Goal: Task Accomplishment & Management: Complete application form

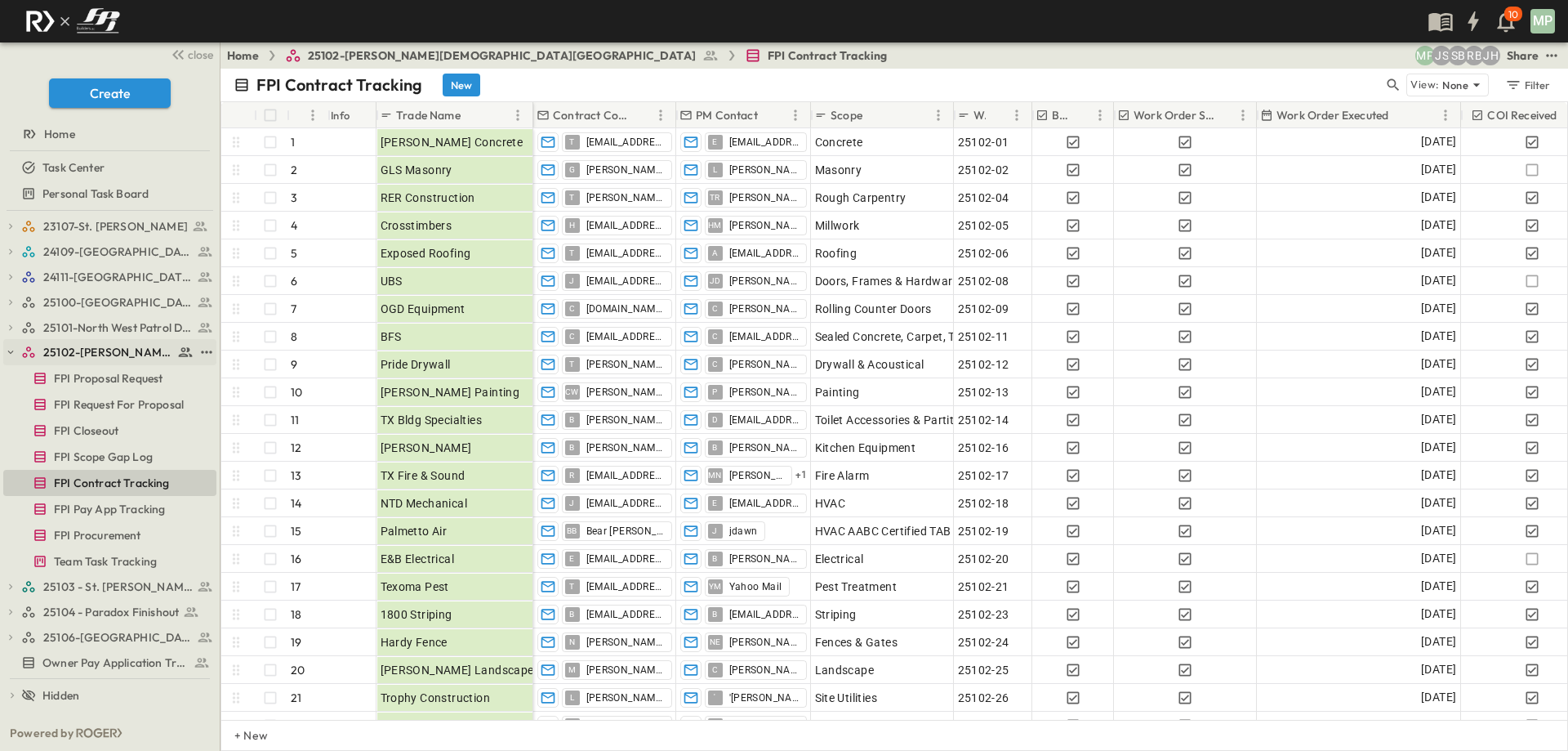
click at [11, 353] on icon "button" at bounding box center [10, 352] width 11 height 11
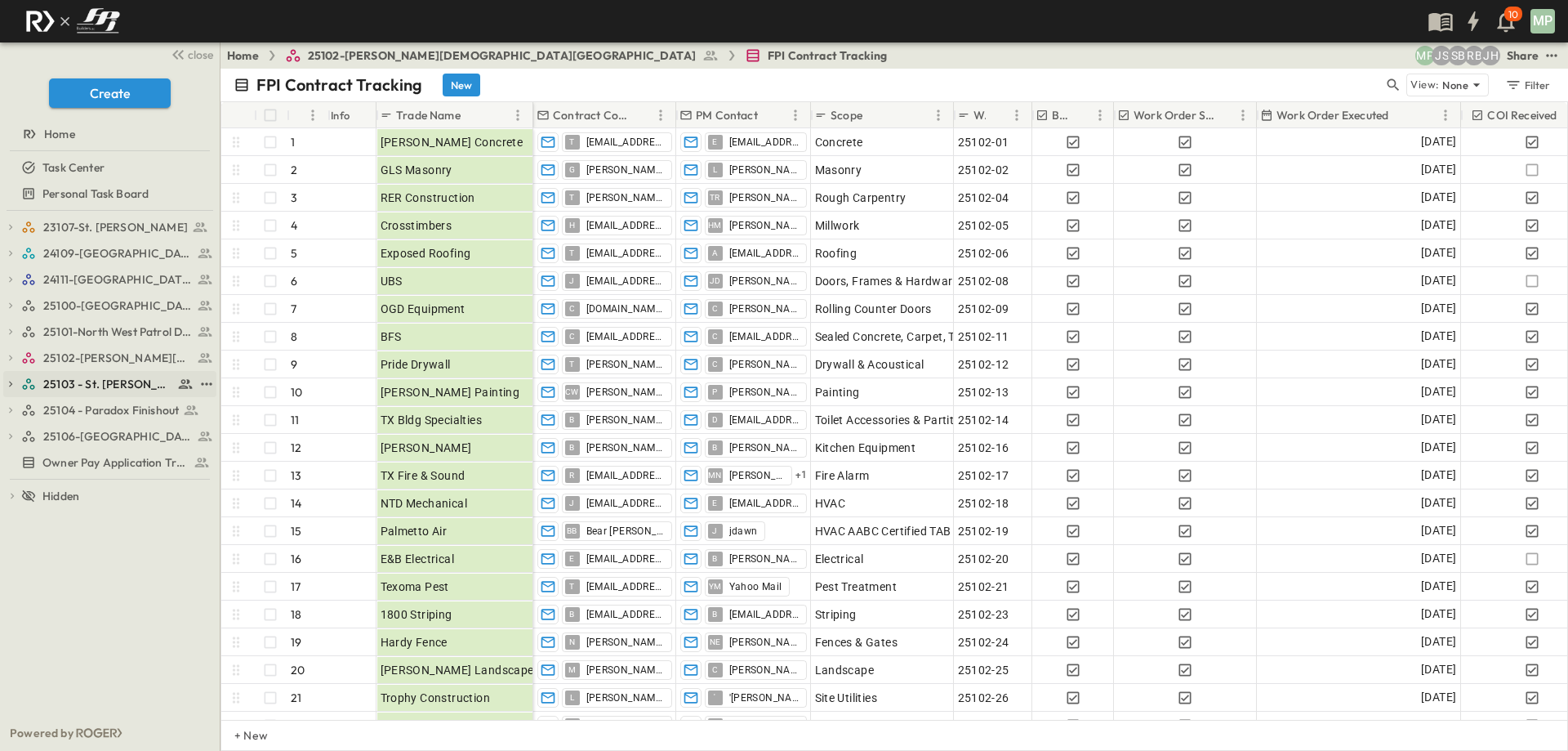
click at [12, 385] on icon "button" at bounding box center [10, 383] width 11 height 11
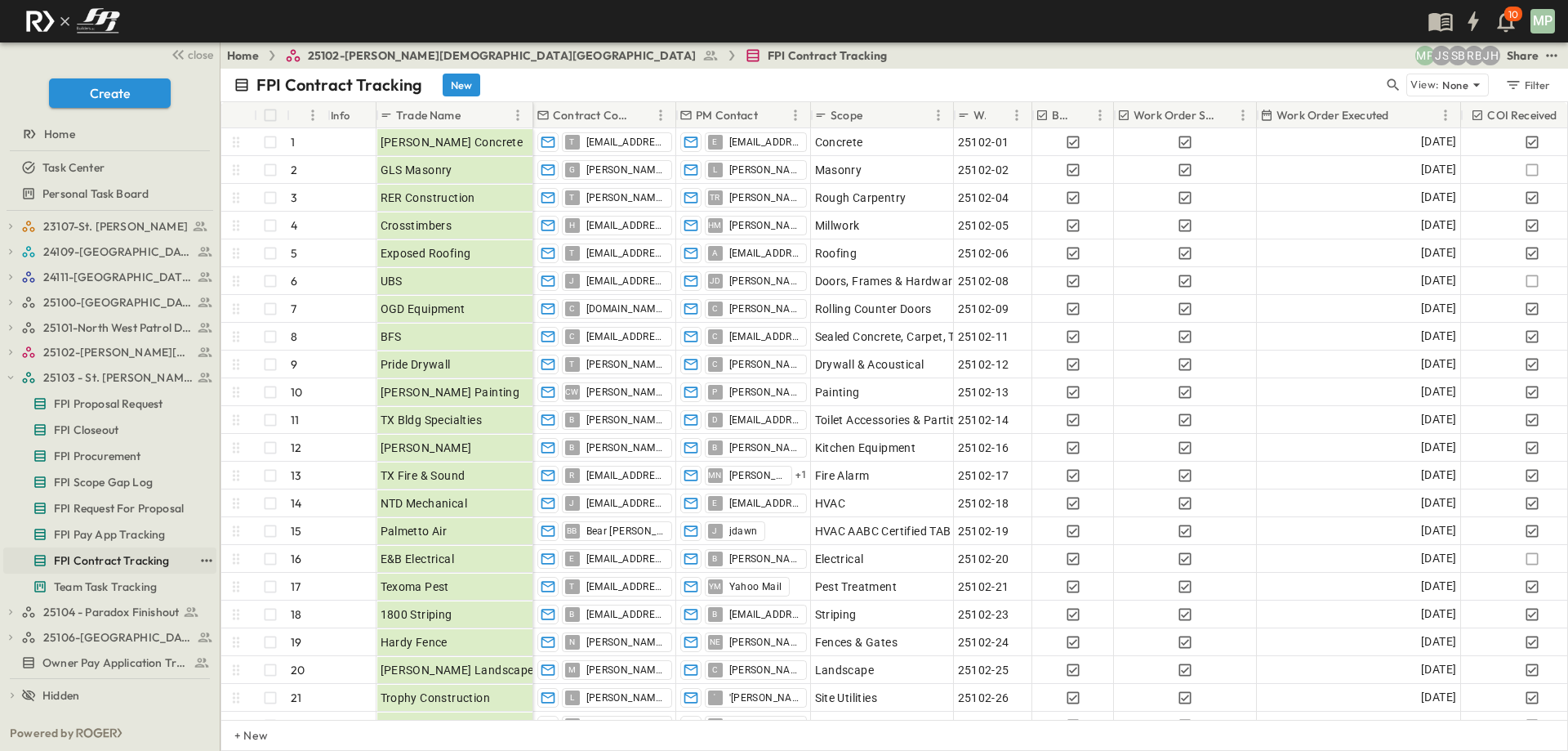
click at [110, 555] on span "FPI Contract Tracking" at bounding box center [111, 560] width 116 height 16
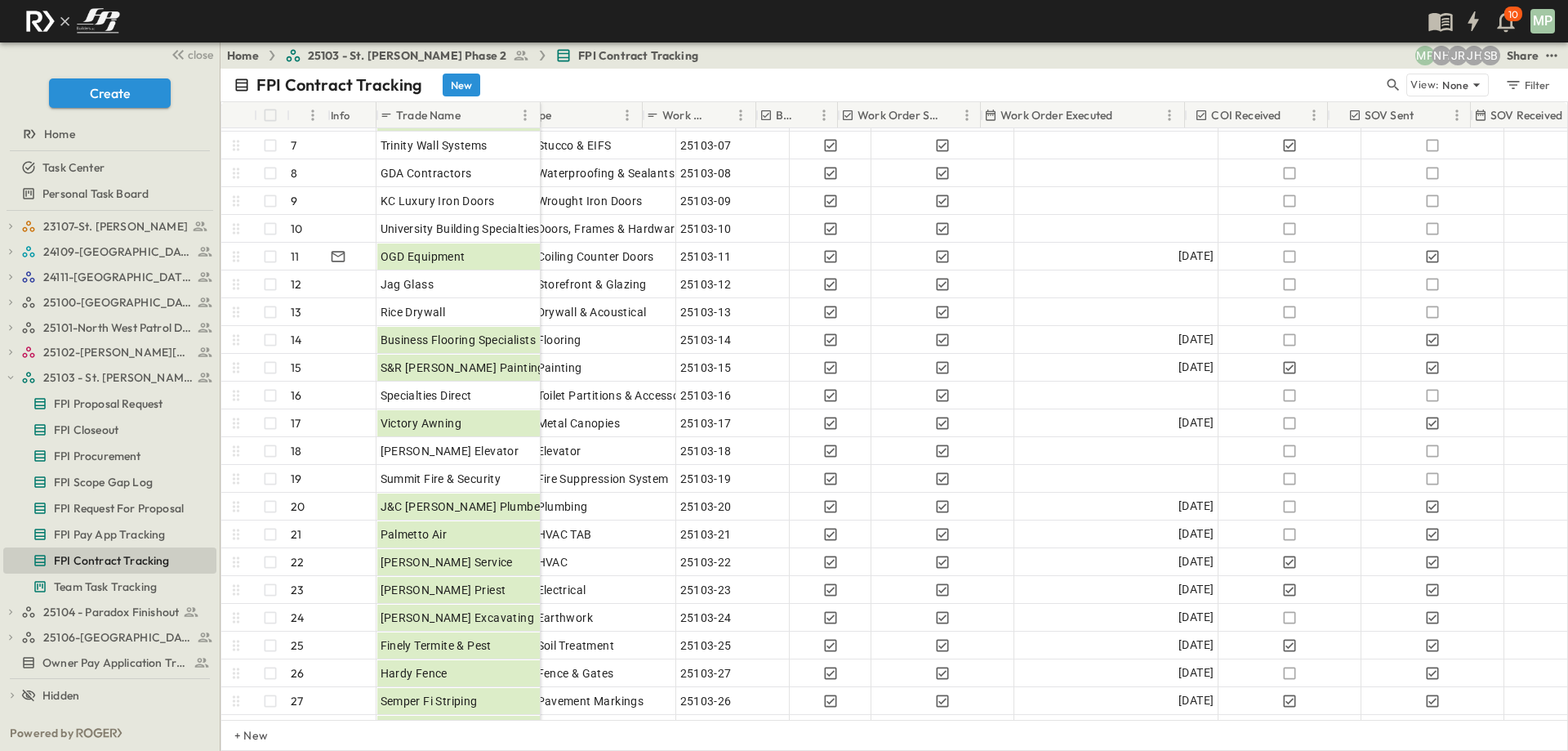
scroll to position [163, 344]
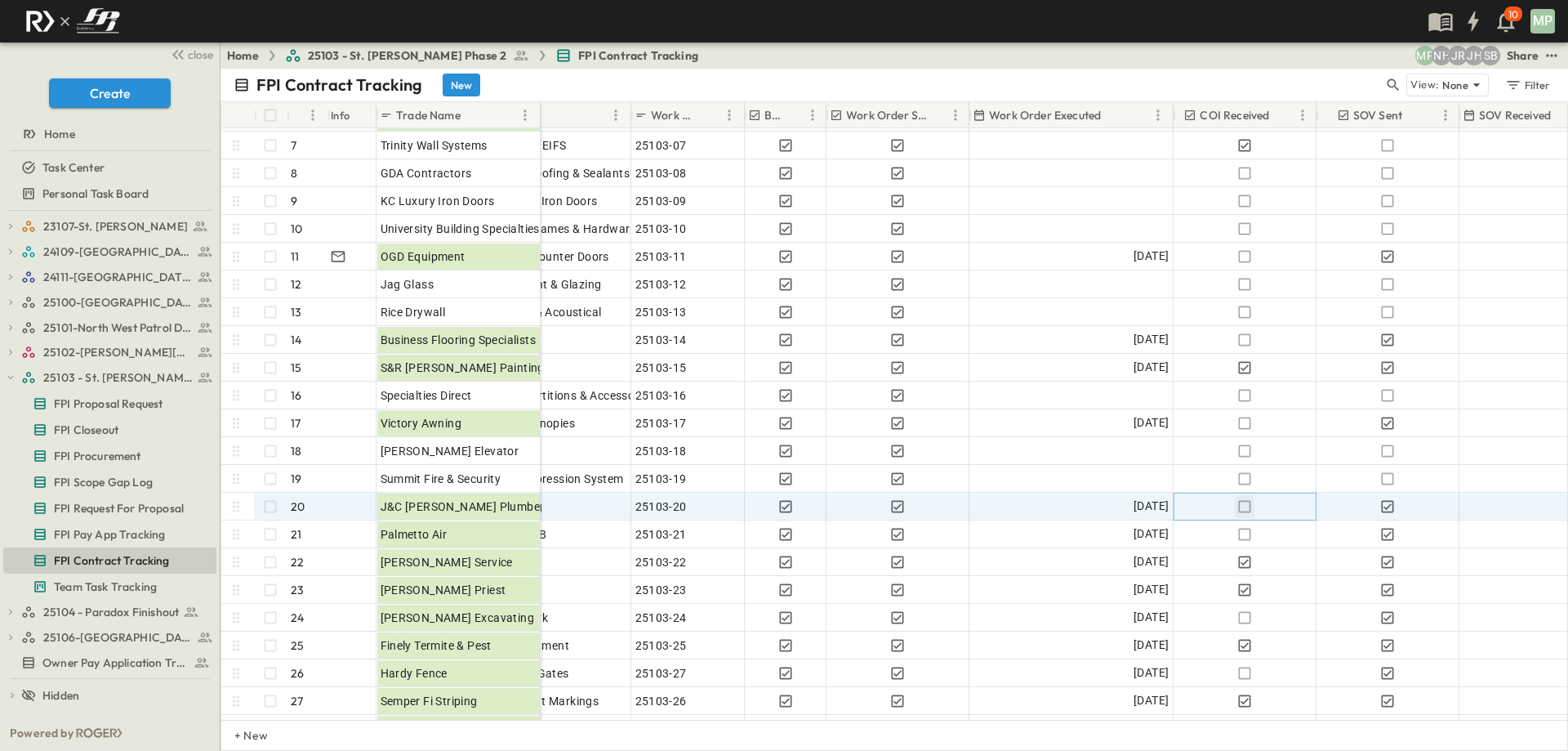
click at [1244, 512] on icon "button" at bounding box center [1245, 505] width 12 height 12
click at [84, 653] on link "Owner Pay Application Tracking" at bounding box center [99, 662] width 190 height 23
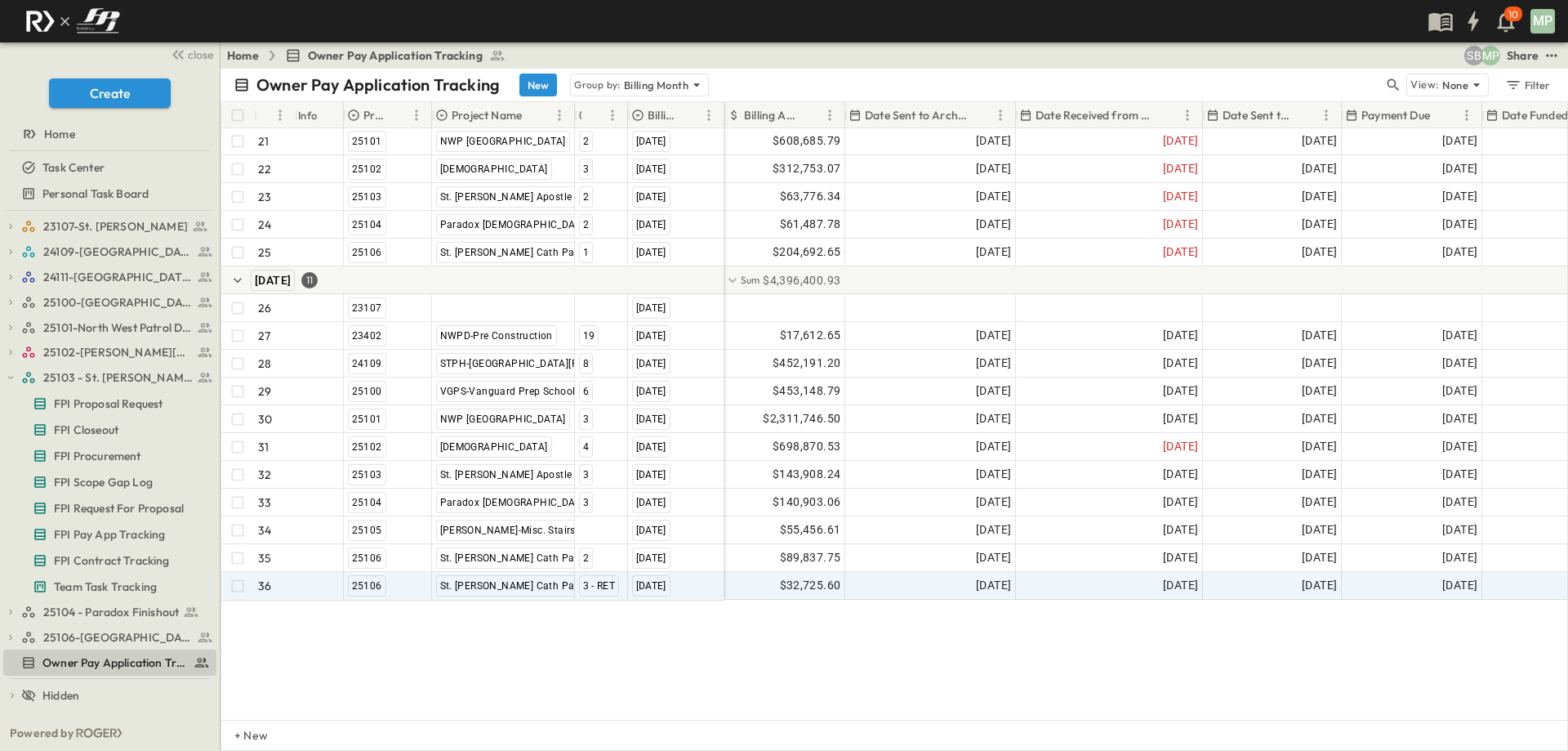
scroll to position [695, 0]
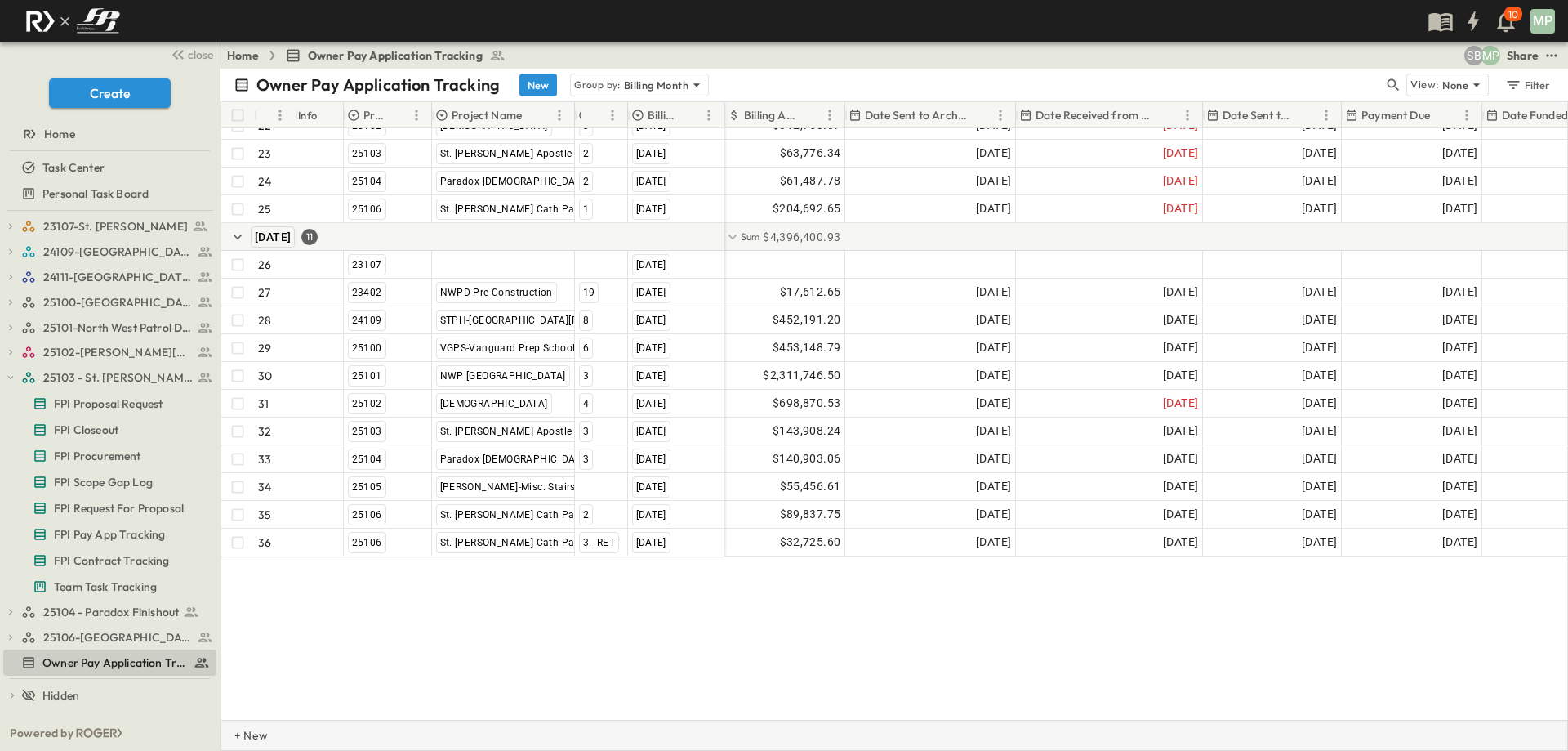
click at [244, 726] on p "+ New" at bounding box center [240, 735] width 10 height 16
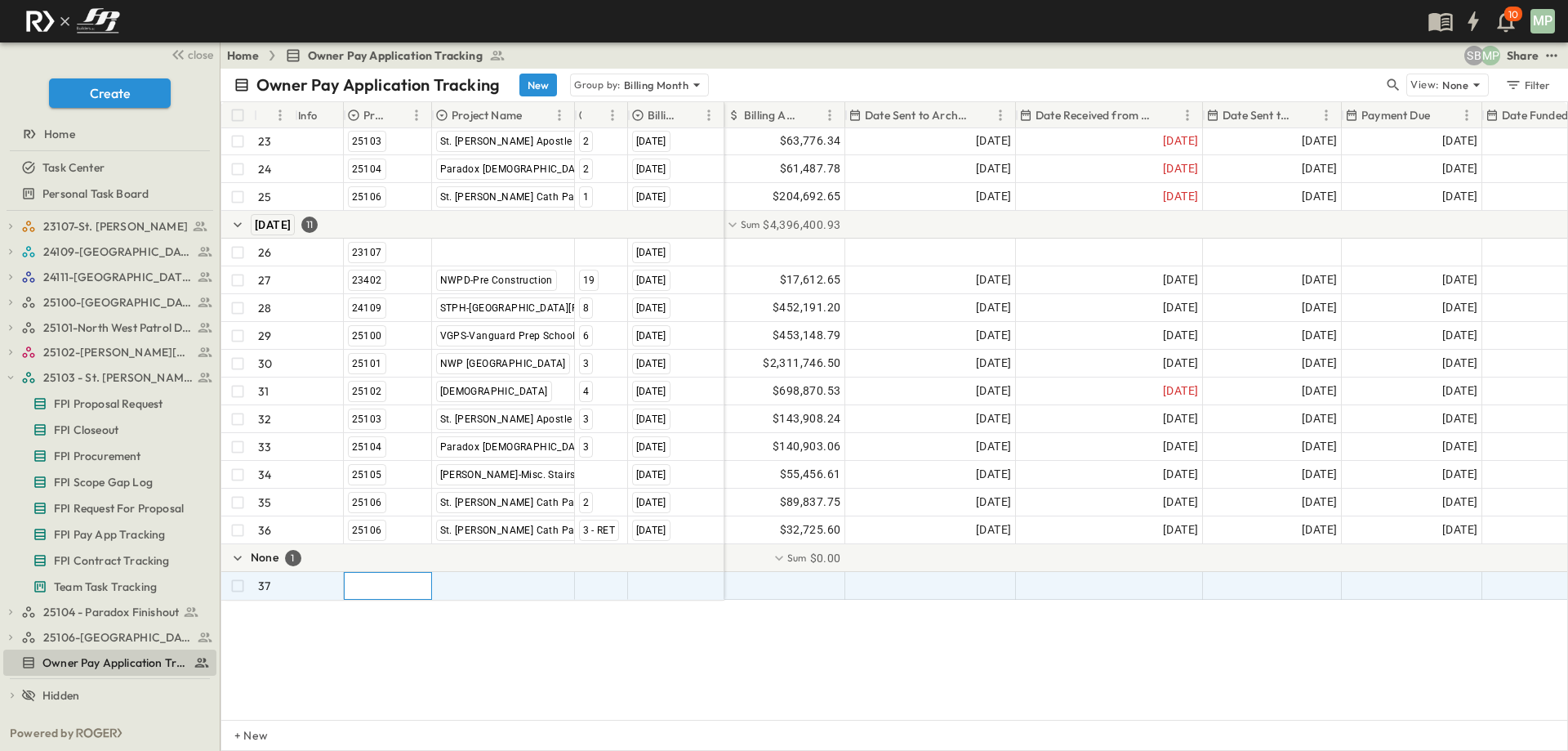
click at [364, 584] on div at bounding box center [388, 585] width 87 height 26
type input "*****"
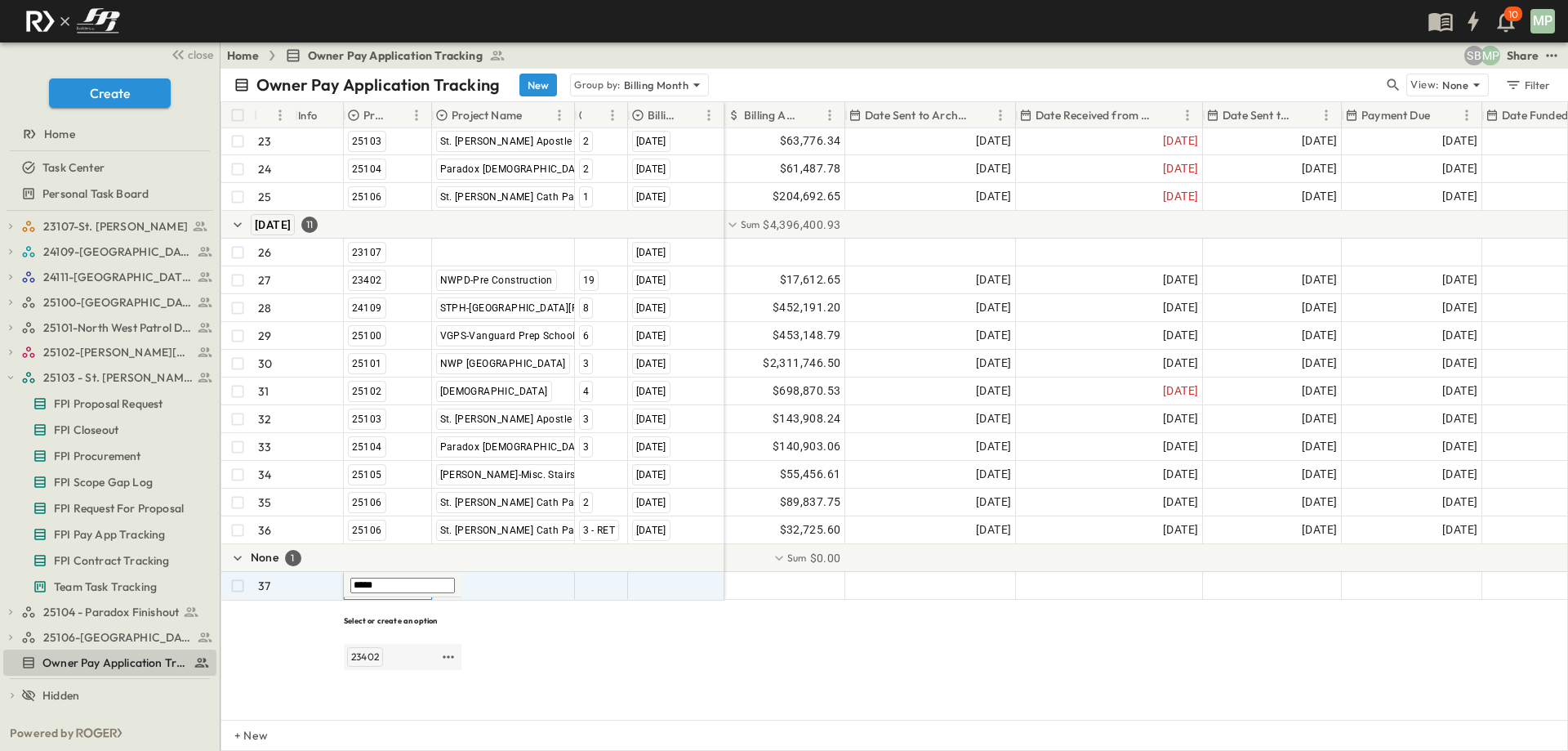
click at [369, 650] on span "23402" at bounding box center [364, 656] width 28 height 13
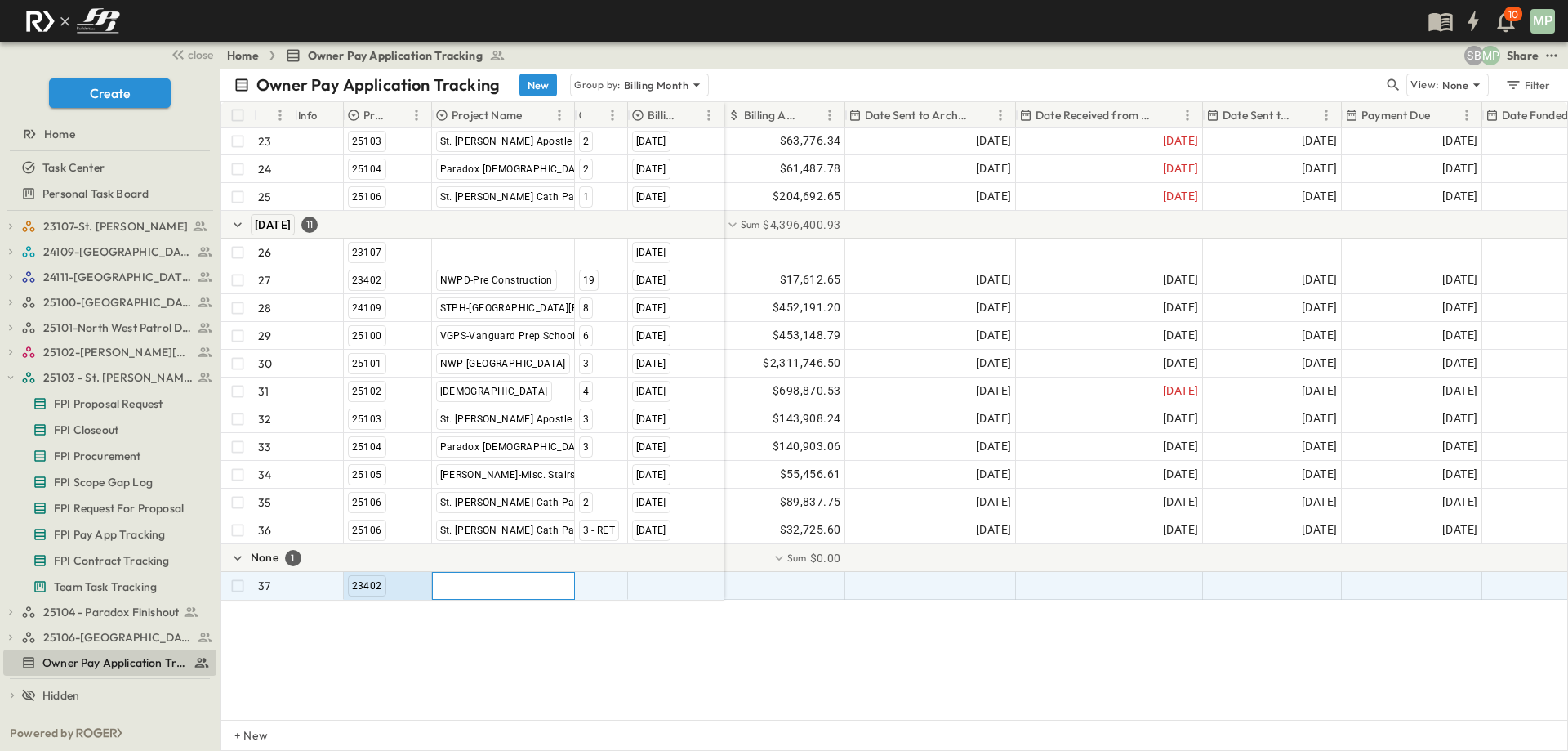
click at [467, 585] on div at bounding box center [504, 585] width 141 height 26
type input "*"
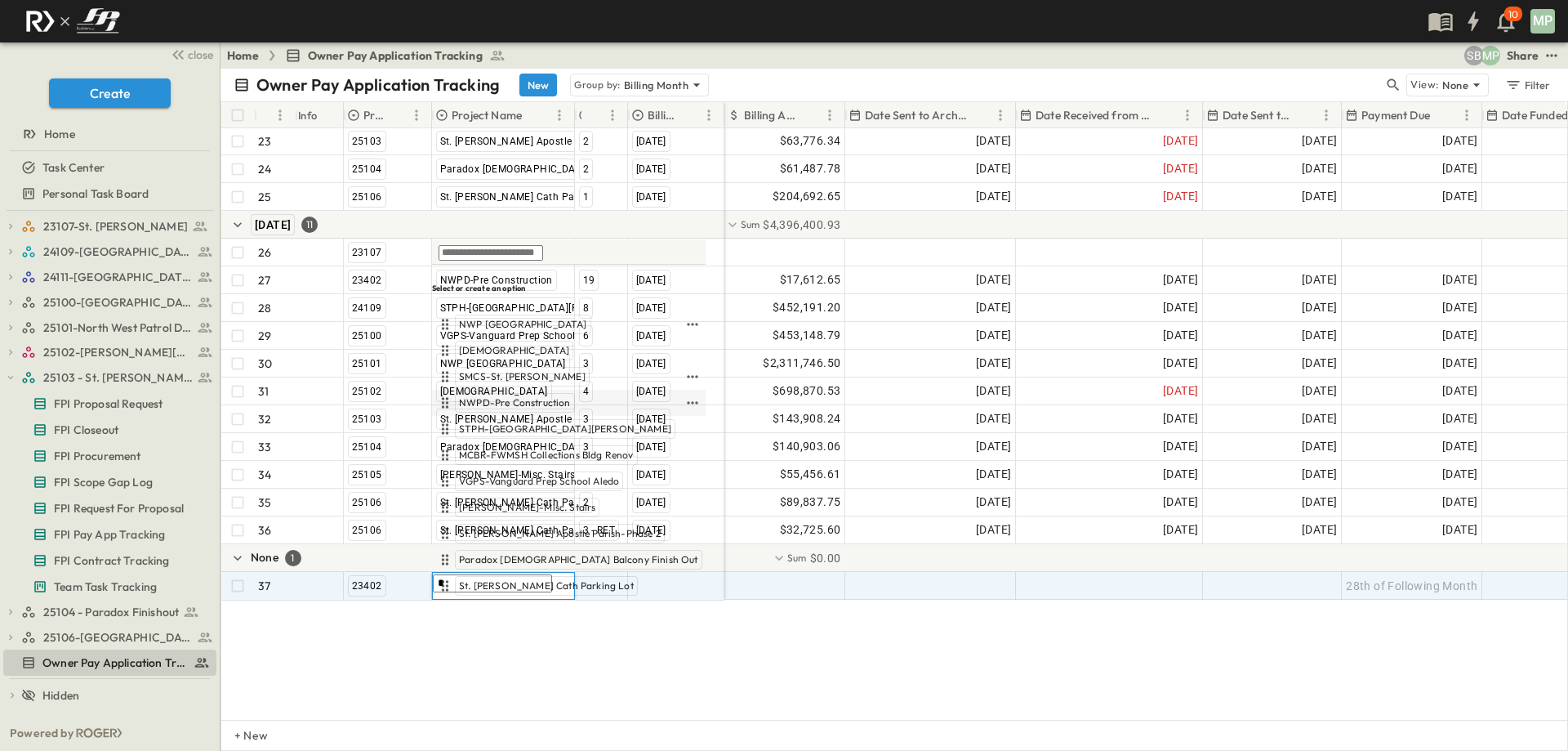
click at [483, 398] on span "NWPD-Pre Construction" at bounding box center [515, 402] width 112 height 13
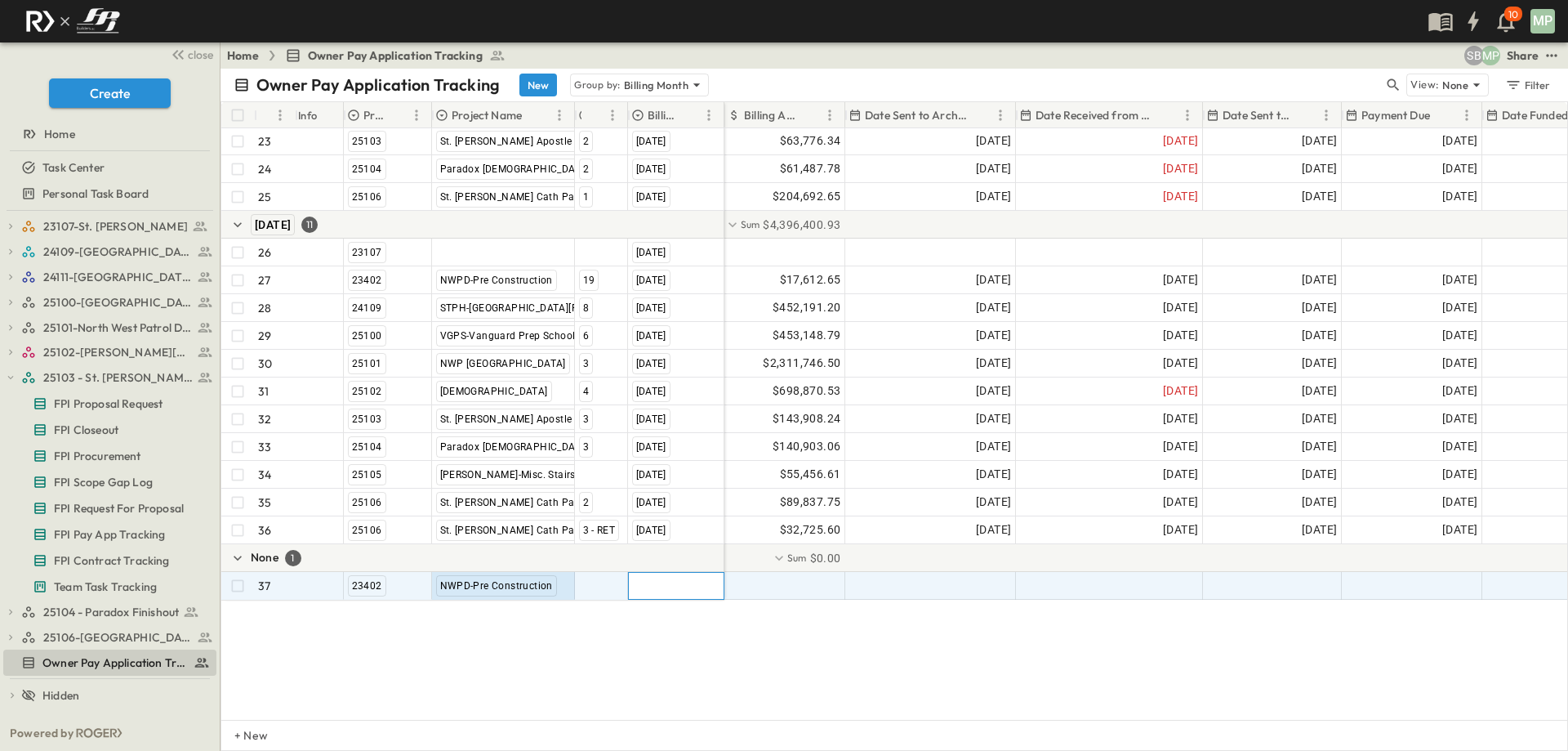
click at [648, 586] on div at bounding box center [676, 585] width 95 height 26
click at [600, 591] on div at bounding box center [601, 585] width 52 height 26
type input "**"
click at [624, 661] on span "20" at bounding box center [625, 667] width 11 height 13
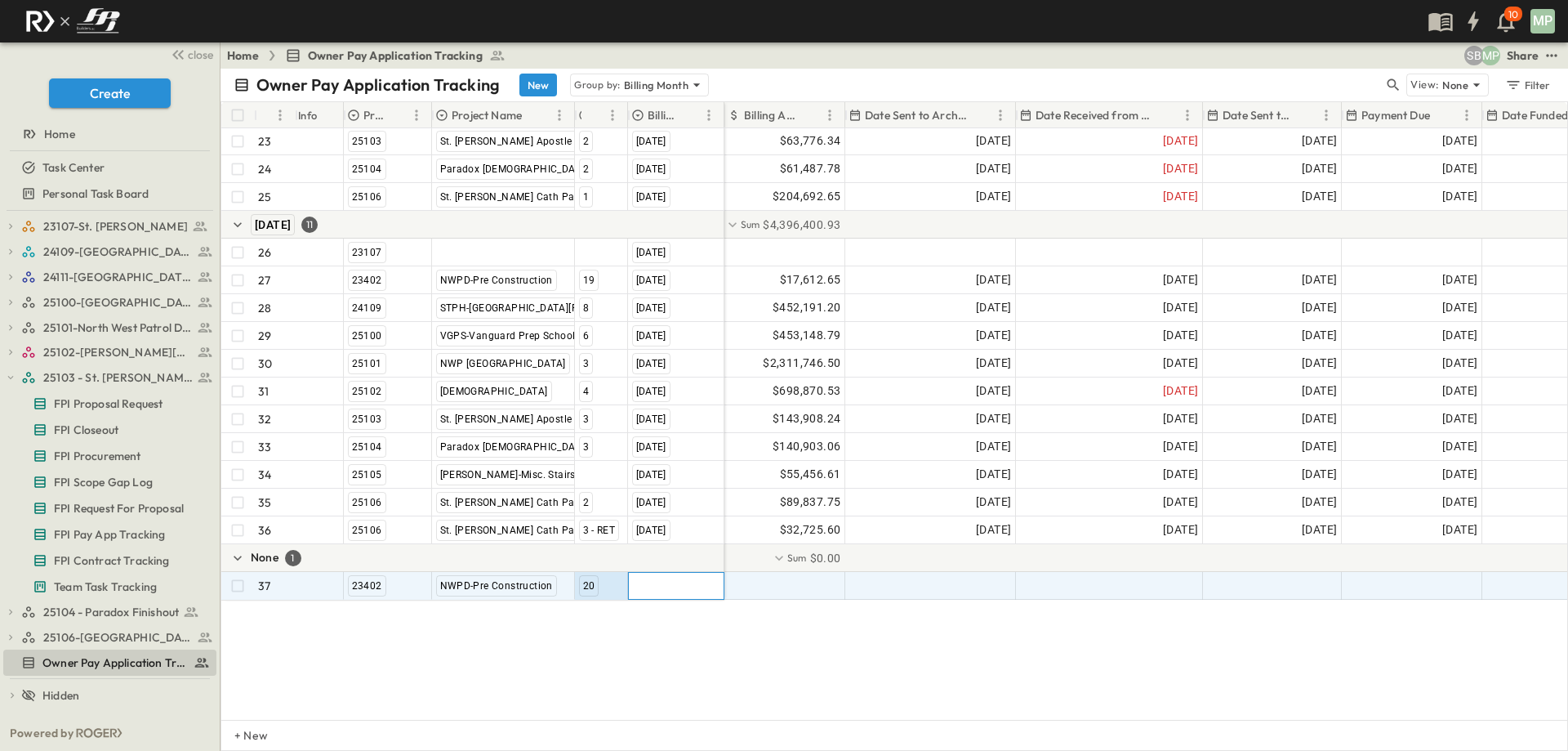
click at [670, 585] on div at bounding box center [676, 585] width 95 height 26
type input "*"
type input "**********"
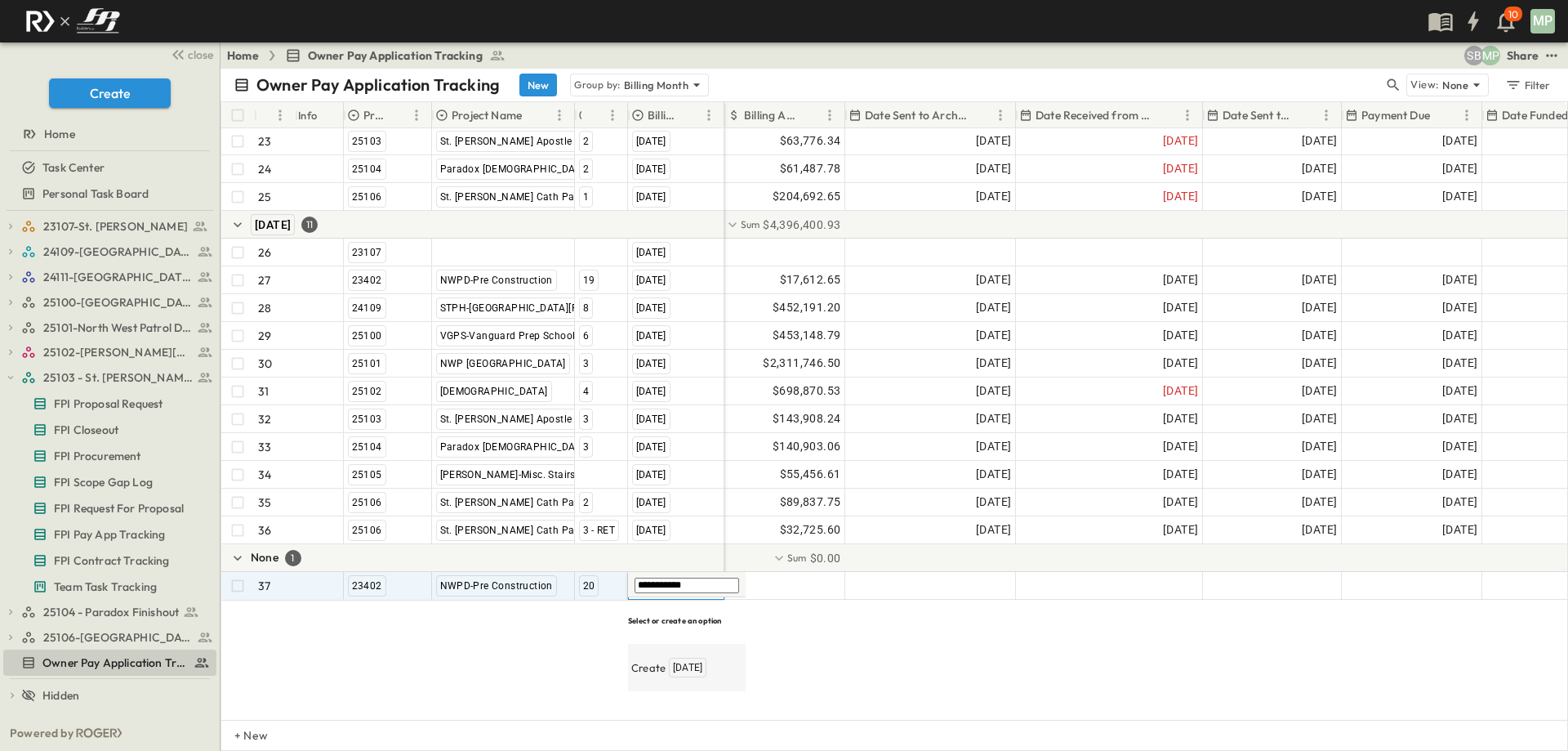
click at [684, 661] on span "[DATE]" at bounding box center [687, 667] width 30 height 13
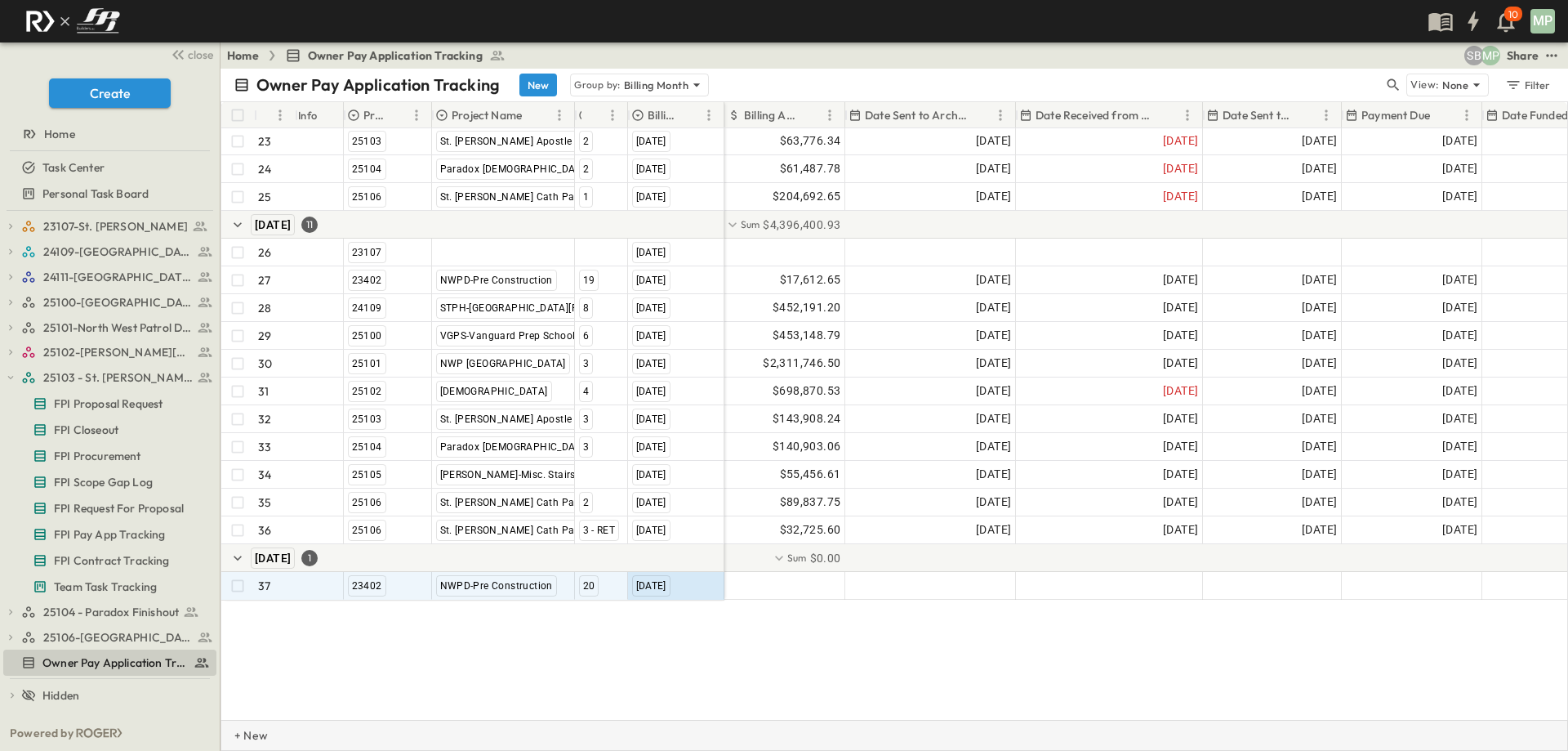
click at [244, 726] on p "+ New" at bounding box center [240, 735] width 10 height 16
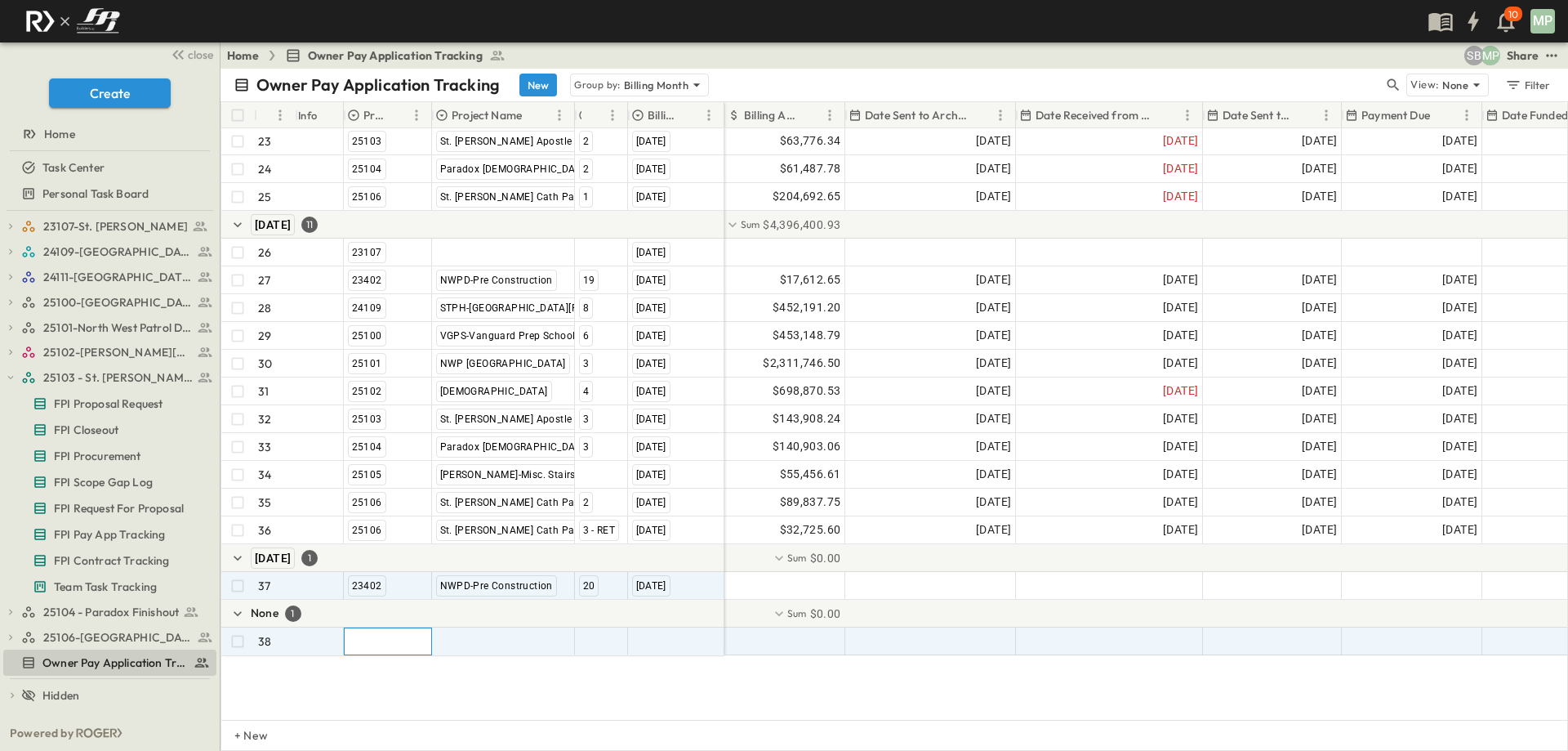
click at [364, 638] on div at bounding box center [388, 641] width 87 height 26
type input "*****"
click at [366, 638] on div at bounding box center [388, 641] width 87 height 26
type input "*"
type input "*****"
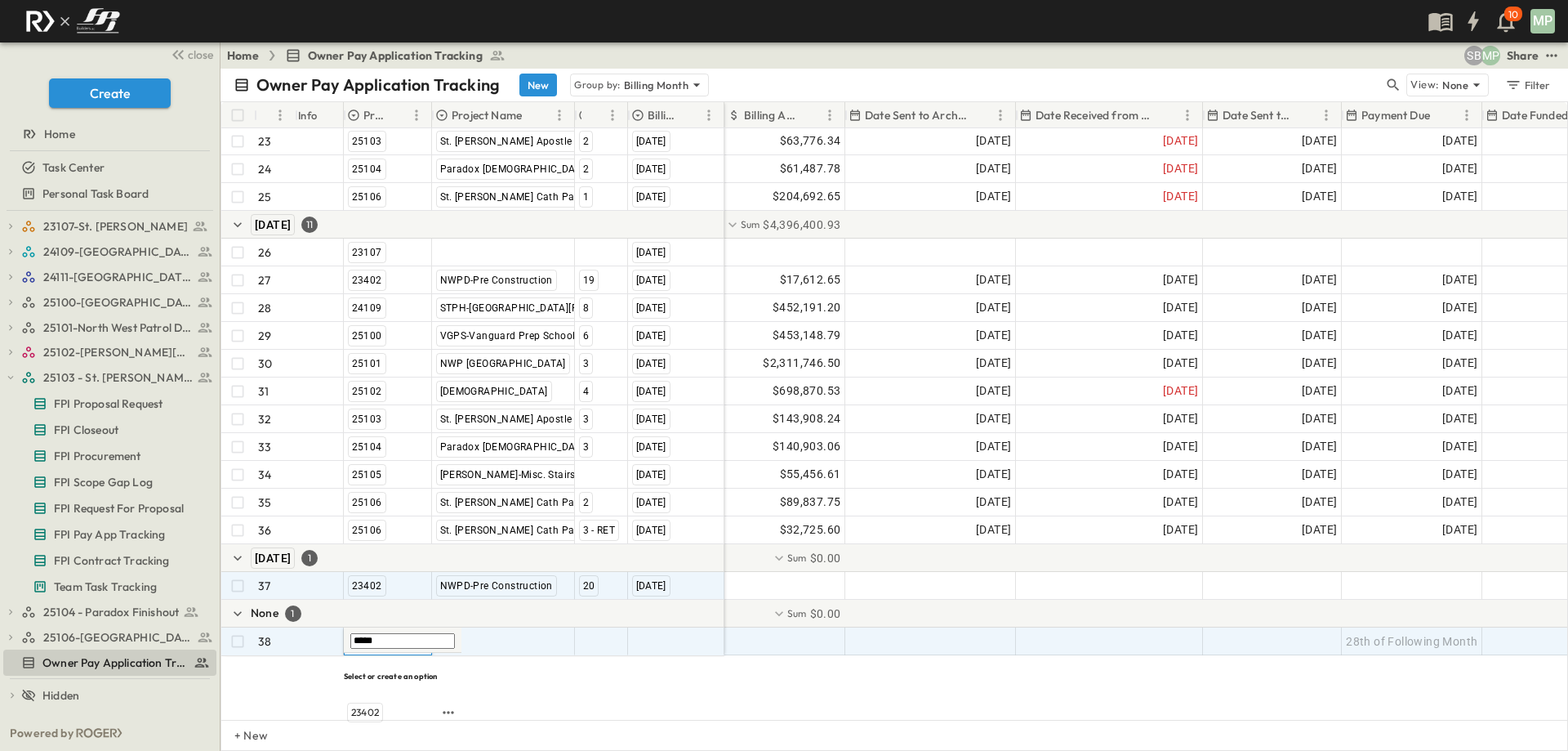
click at [379, 706] on span "23402" at bounding box center [364, 712] width 28 height 13
click at [487, 649] on div at bounding box center [504, 641] width 141 height 26
click at [487, 601] on span "NWPD-Pre Construction" at bounding box center [495, 593] width 112 height 13
click at [589, 640] on div at bounding box center [601, 641] width 52 height 26
type input "*"
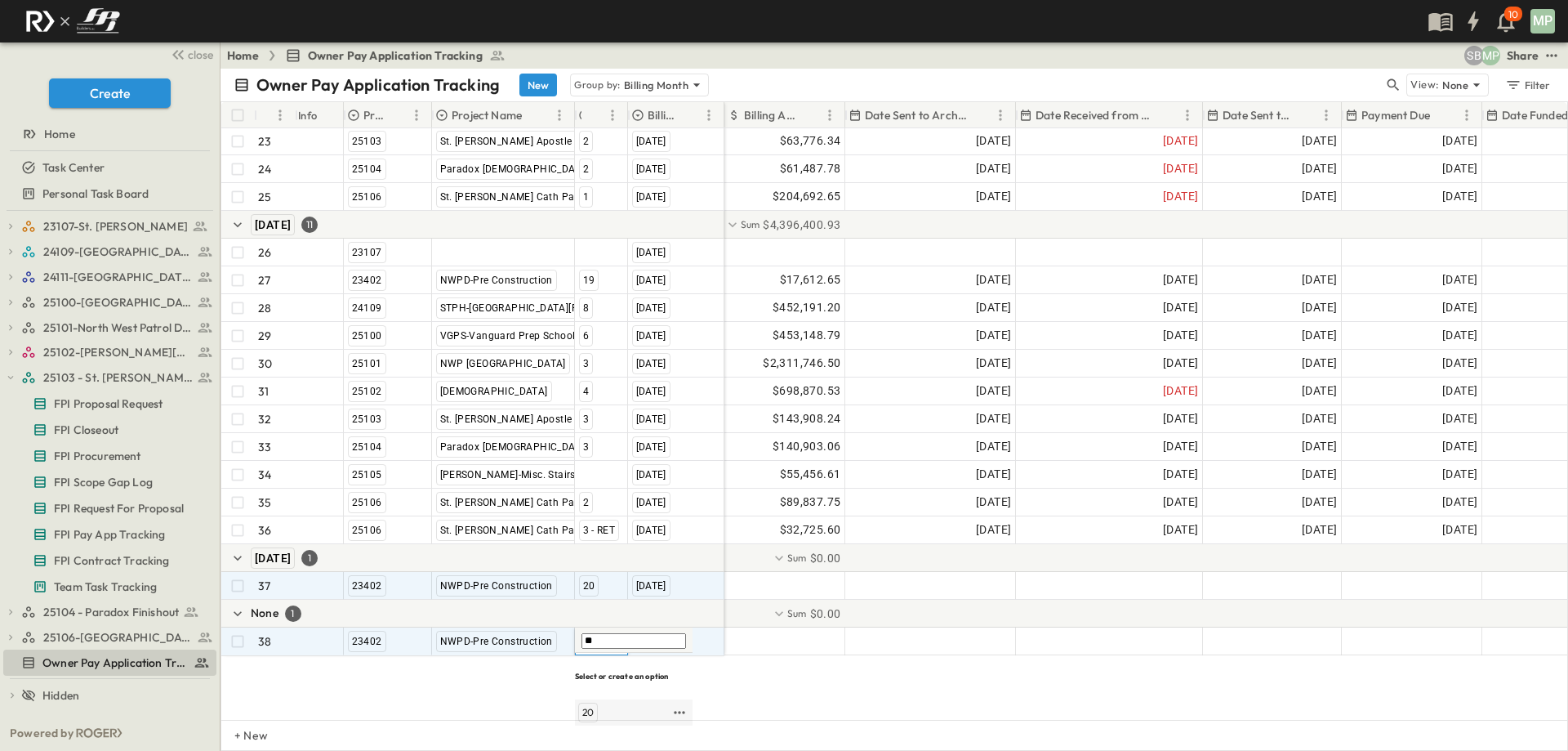
click at [584, 706] on span "20" at bounding box center [588, 712] width 11 height 13
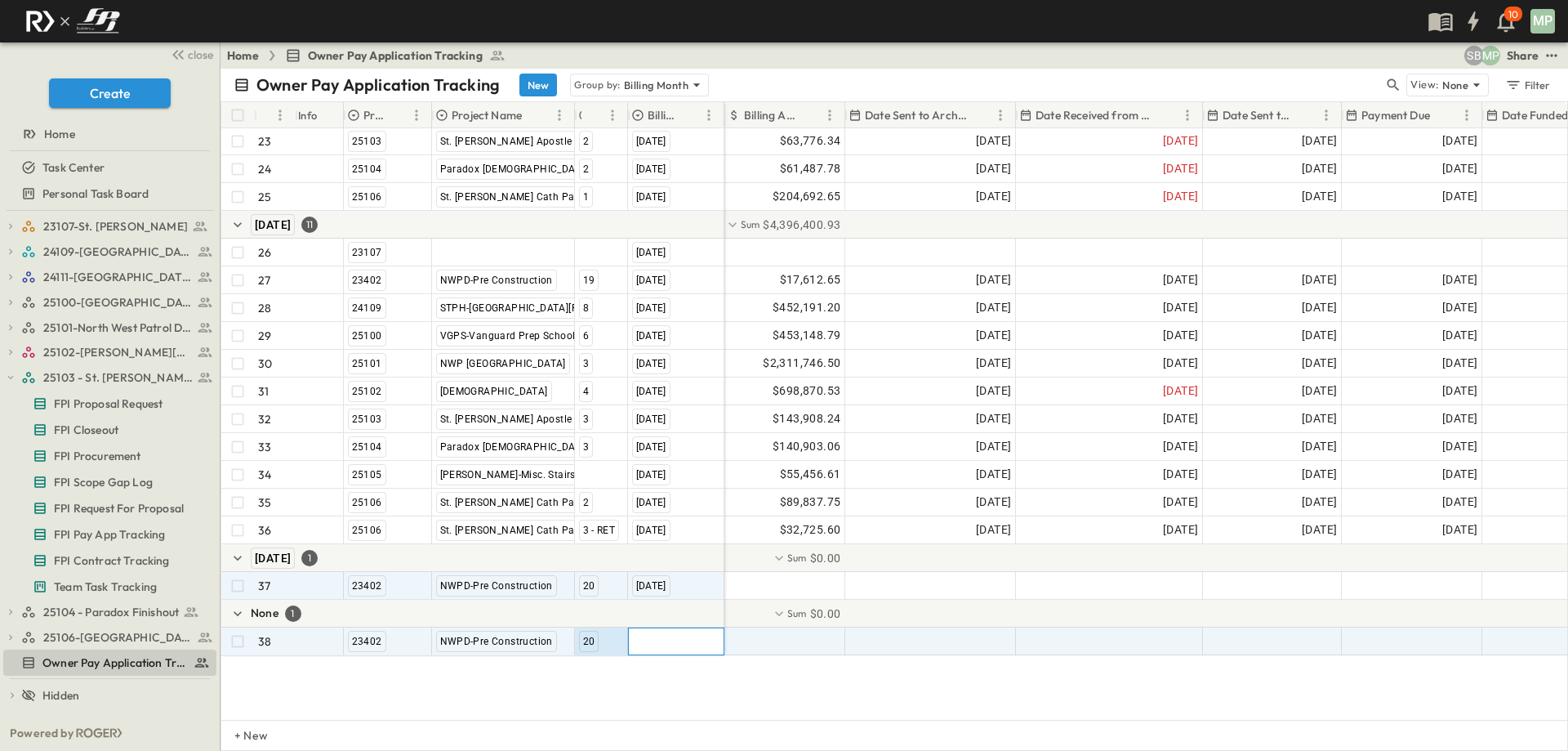
click at [670, 647] on div at bounding box center [676, 641] width 95 height 26
type input "*"
click at [668, 574] on span "[DATE]" at bounding box center [651, 567] width 32 height 13
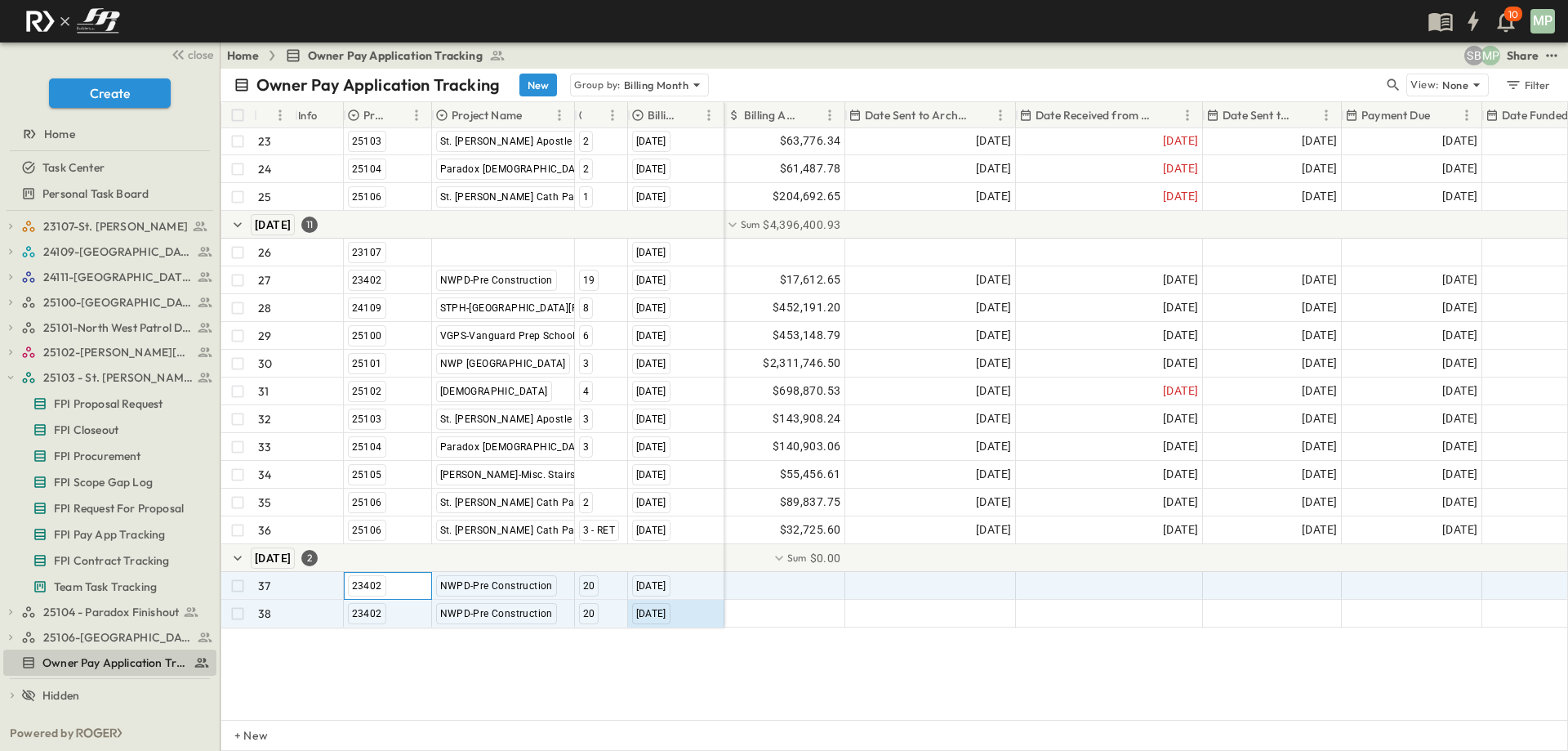
click at [369, 589] on span "23402" at bounding box center [367, 585] width 31 height 11
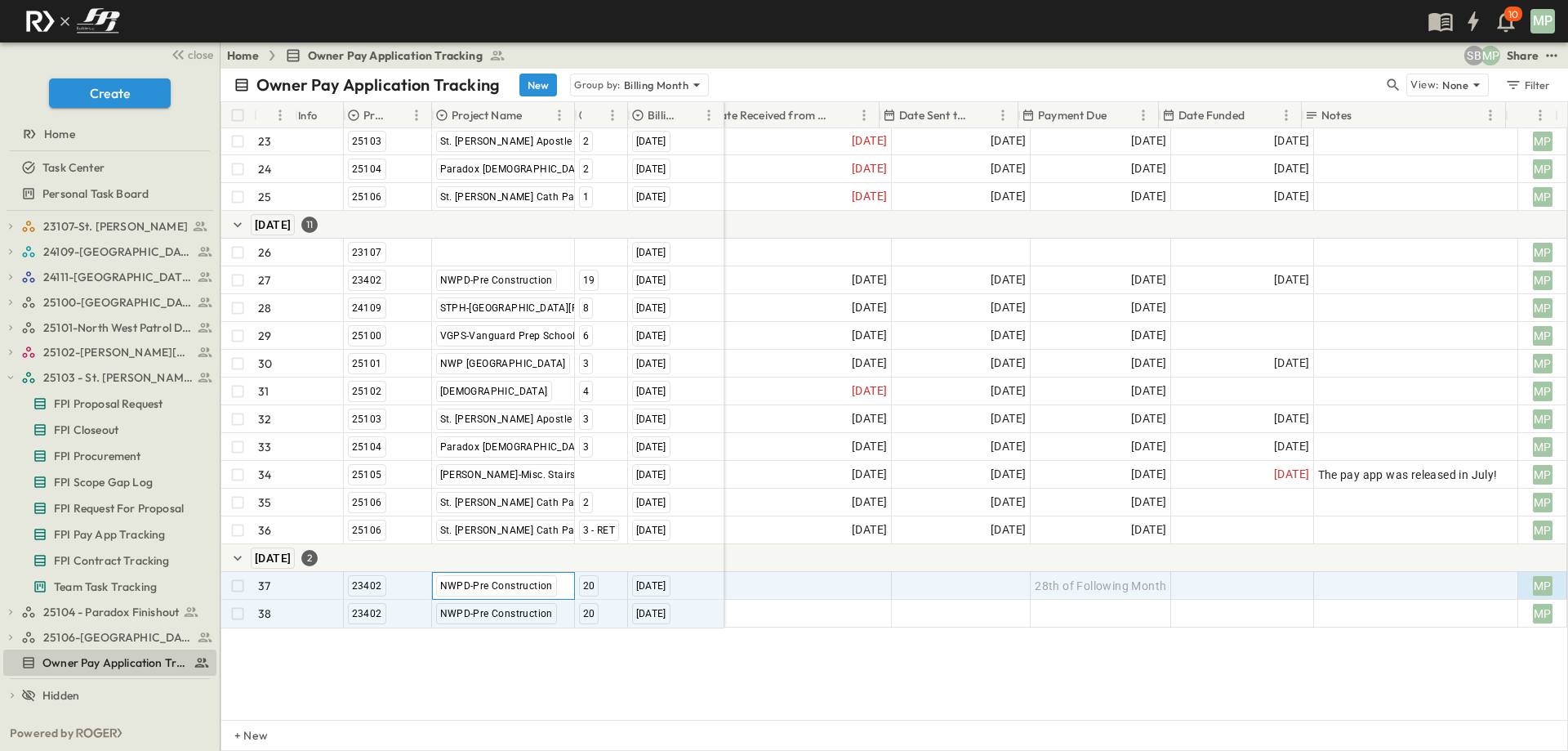
click at [474, 587] on span "NWPD-Pre Construction" at bounding box center [496, 585] width 113 height 11
click at [357, 584] on span "23402" at bounding box center [367, 585] width 31 height 11
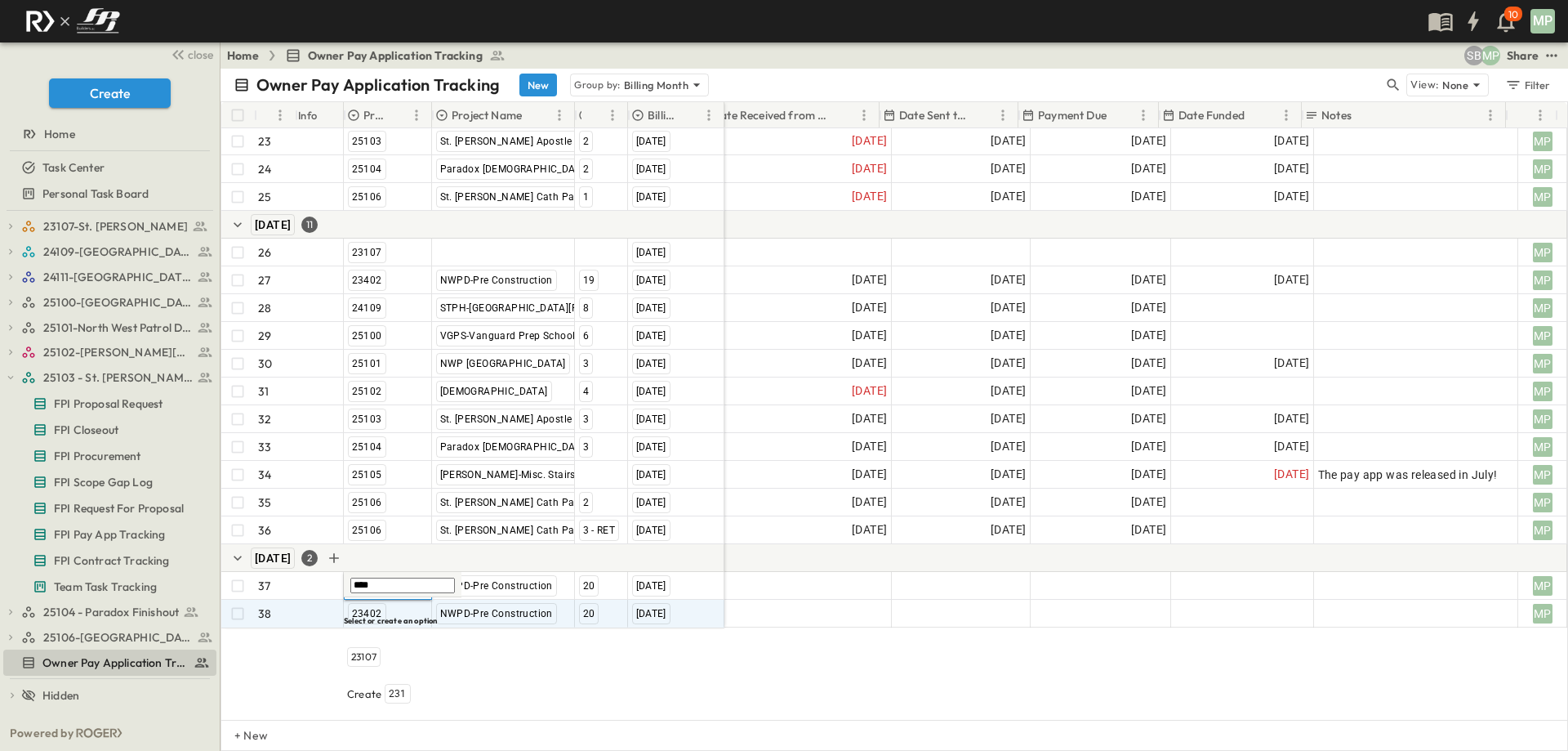
type input "*****"
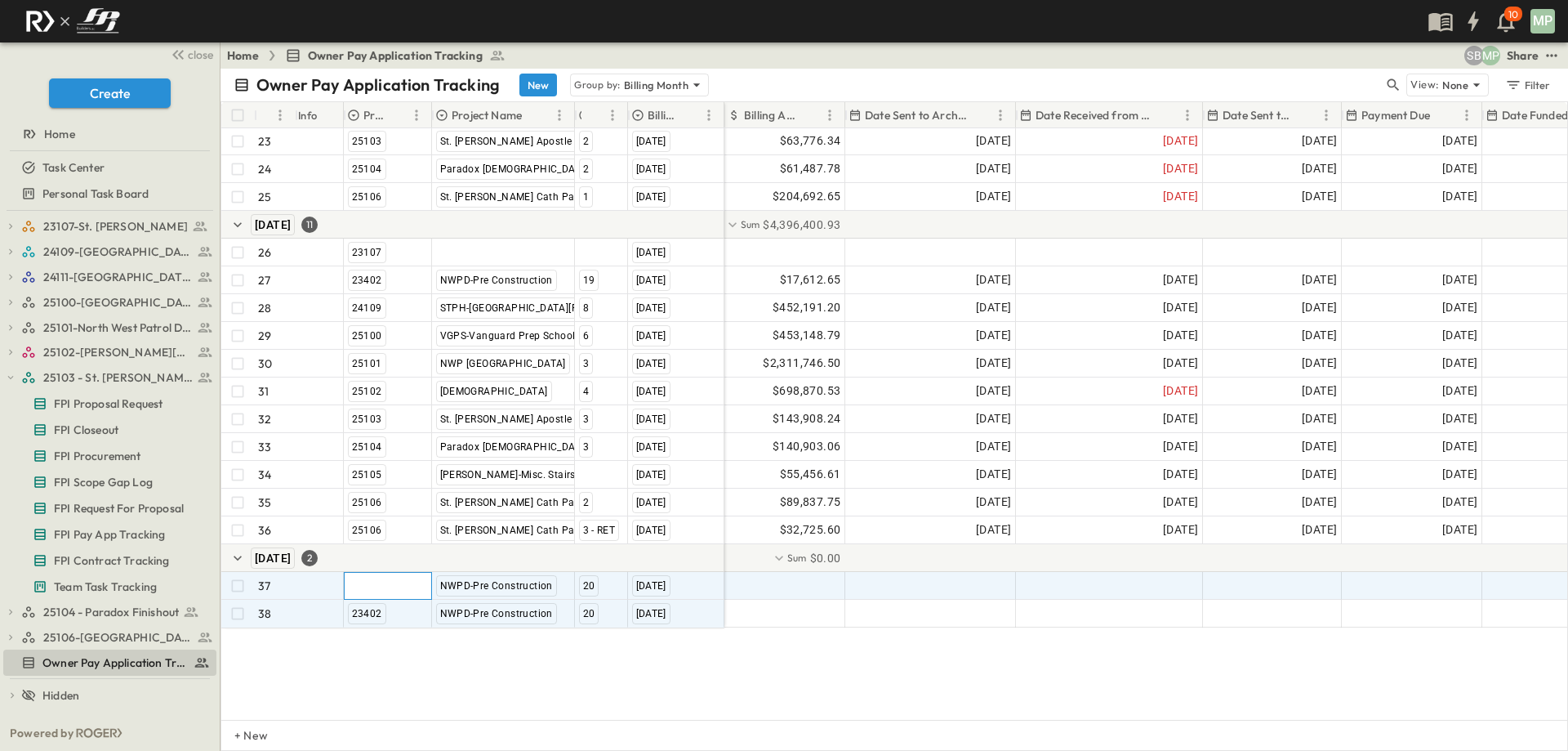
click at [418, 585] on div at bounding box center [388, 585] width 87 height 26
type input "****"
click at [362, 650] on span "23107" at bounding box center [364, 656] width 25 height 13
click at [464, 585] on span "NWPD-Pre Construction" at bounding box center [496, 585] width 113 height 11
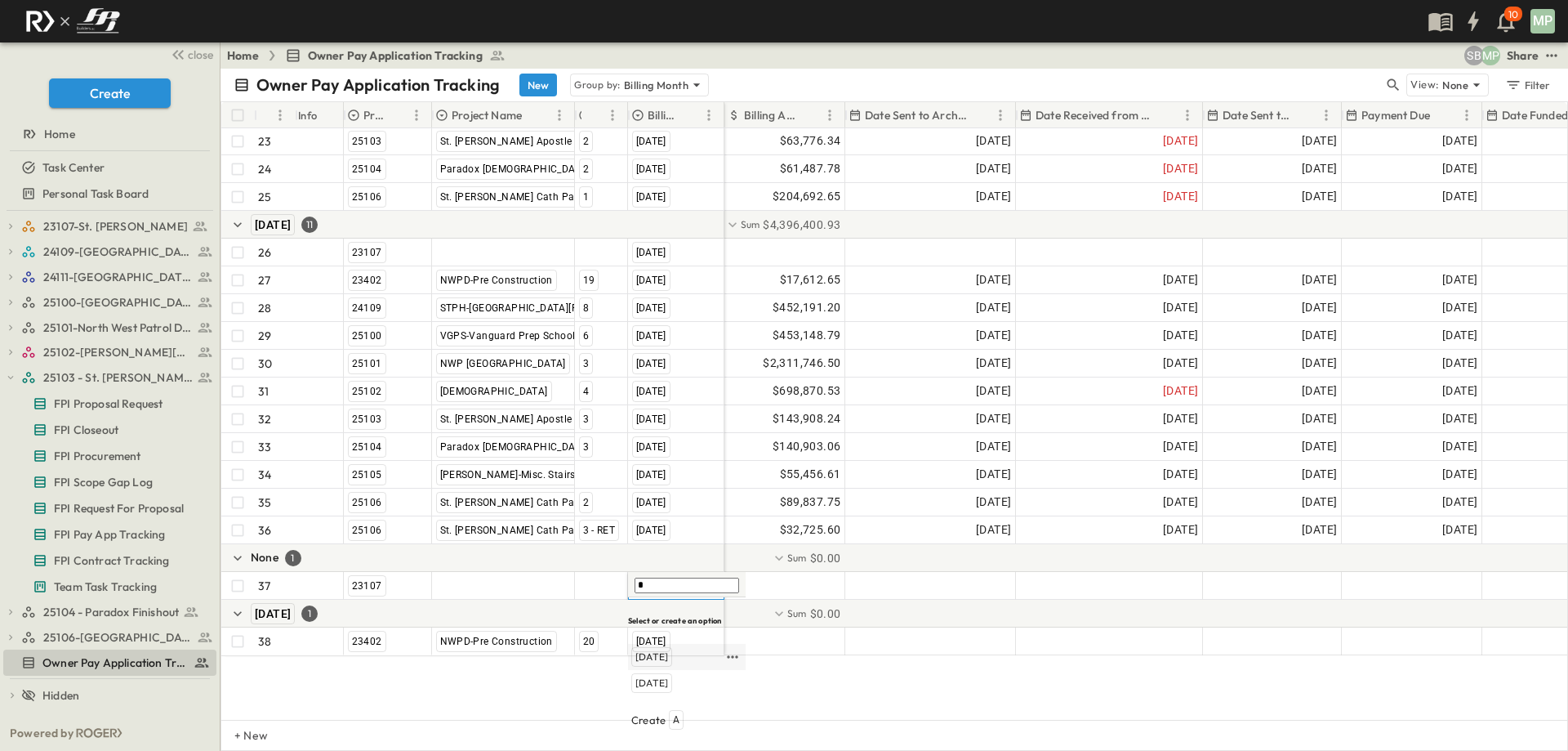
click at [663, 650] on span "[DATE]" at bounding box center [651, 656] width 32 height 13
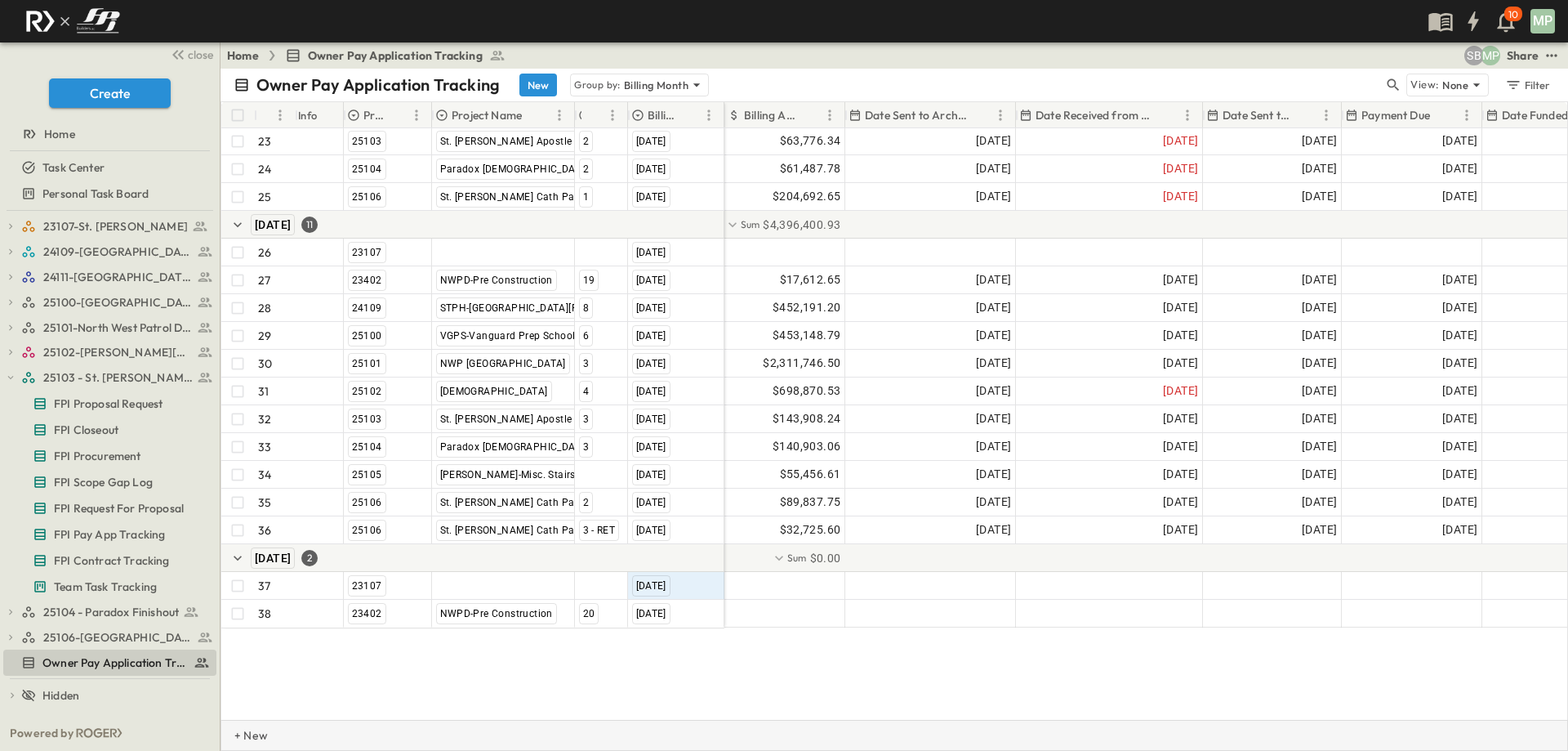
click at [244, 726] on p "+ New" at bounding box center [240, 735] width 10 height 16
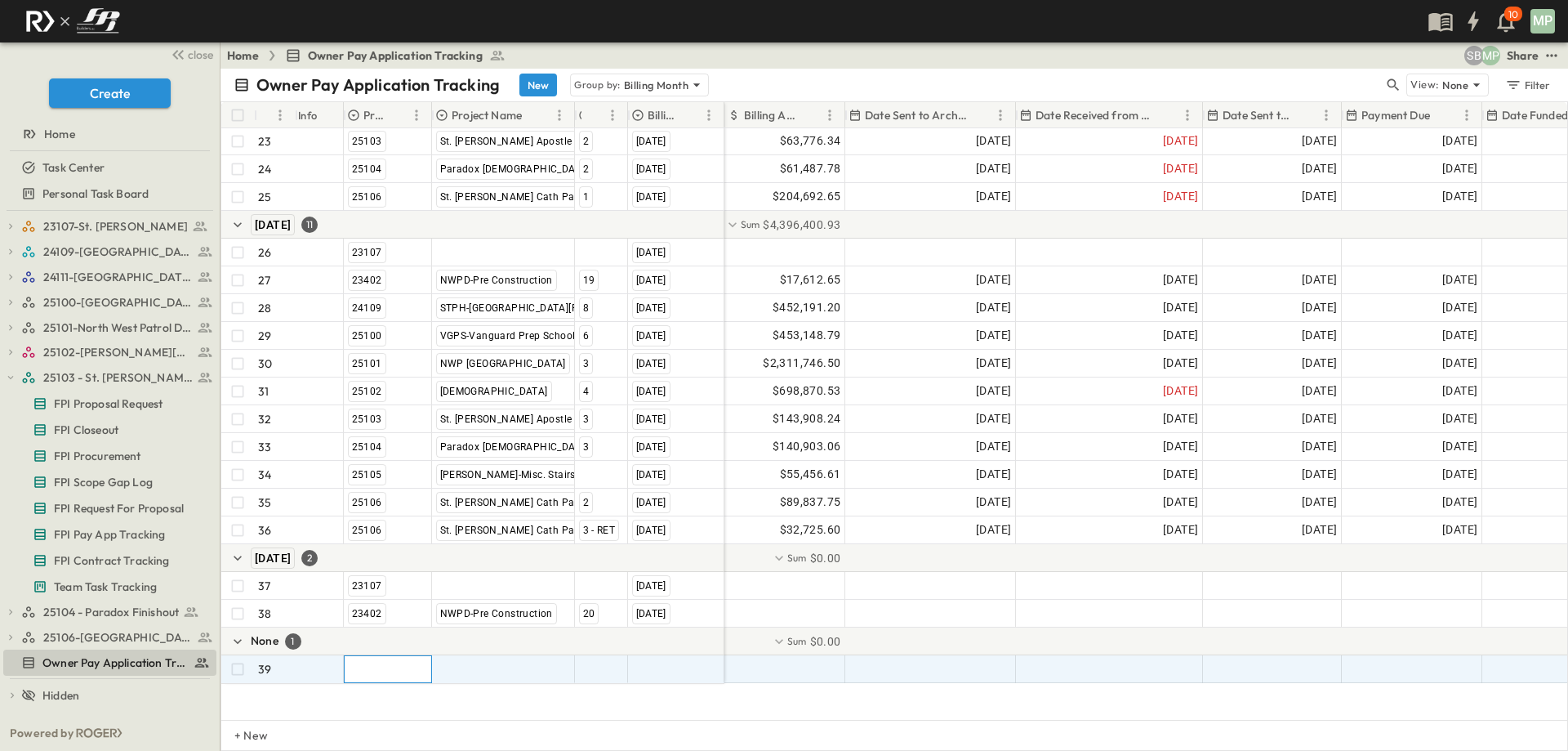
click at [352, 669] on div at bounding box center [388, 669] width 87 height 26
type input "*"
type input "*****"
click at [367, 726] on span "24109" at bounding box center [364, 739] width 27 height 13
click at [459, 667] on div at bounding box center [504, 669] width 141 height 26
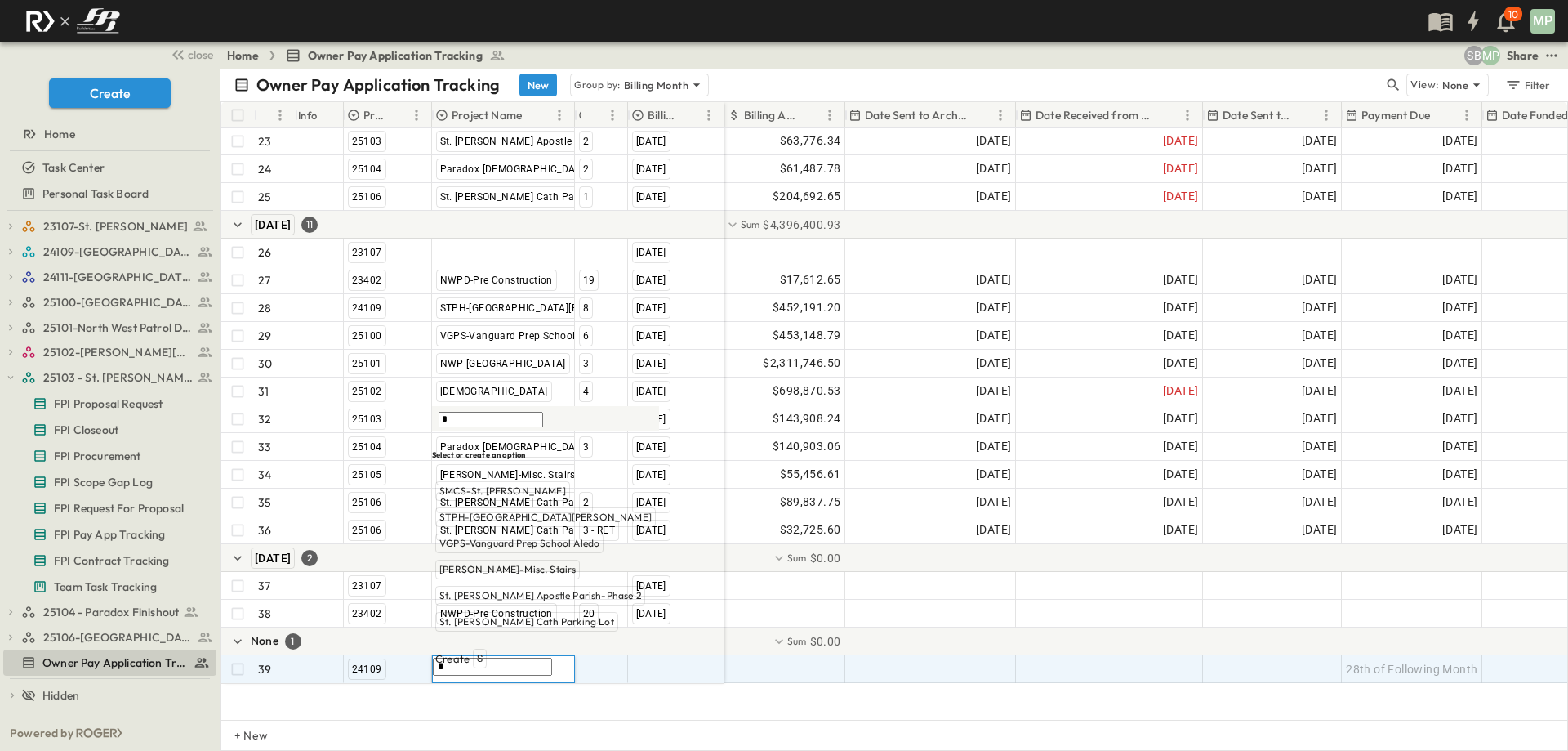
type input "**"
click at [515, 550] on span "STPH-[GEOGRAPHIC_DATA][PERSON_NAME]" at bounding box center [545, 543] width 212 height 13
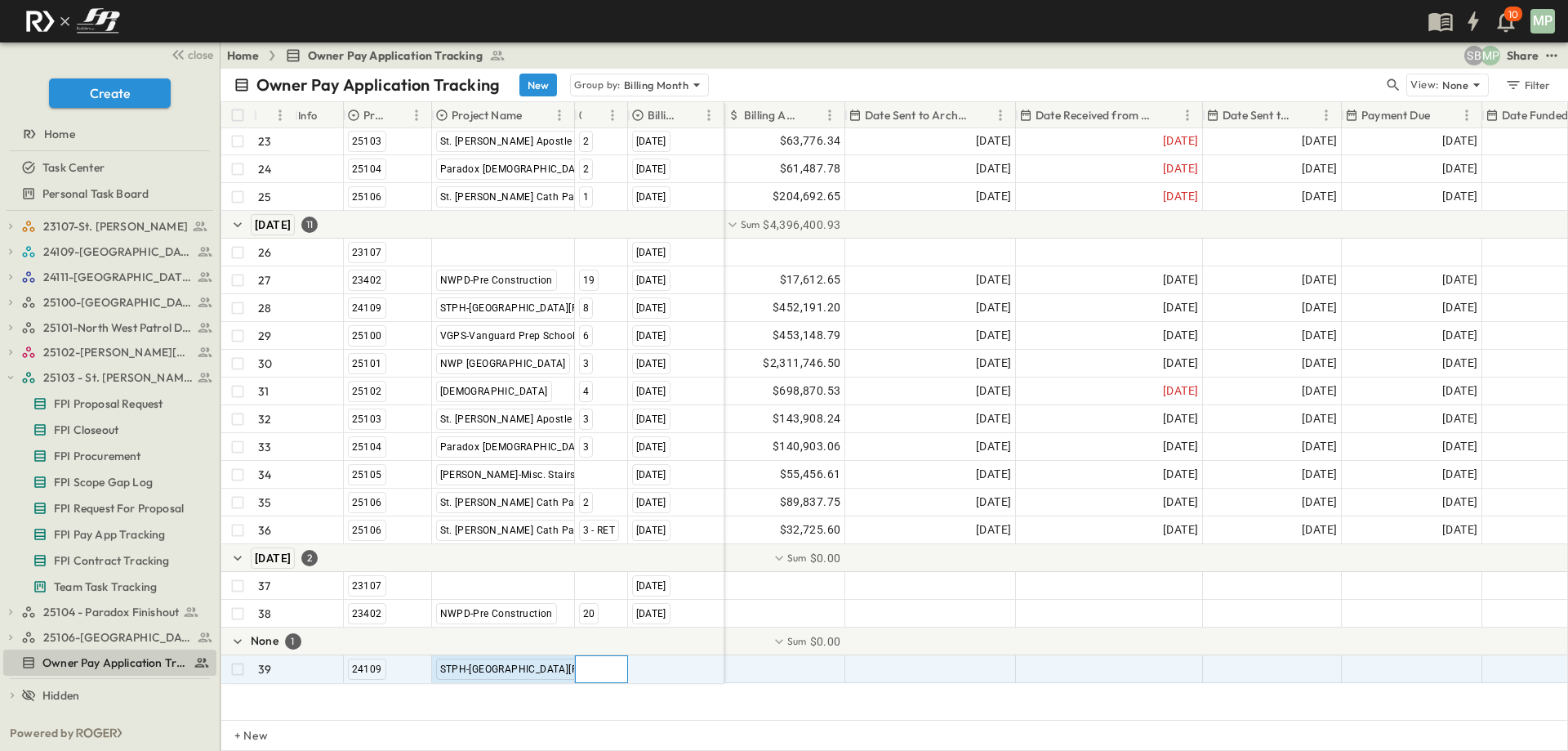
click at [597, 667] on div at bounding box center [601, 669] width 52 height 26
type input "*"
click at [620, 726] on span "9" at bounding box center [623, 750] width 6 height 13
click at [679, 667] on div at bounding box center [676, 669] width 95 height 26
type input "*"
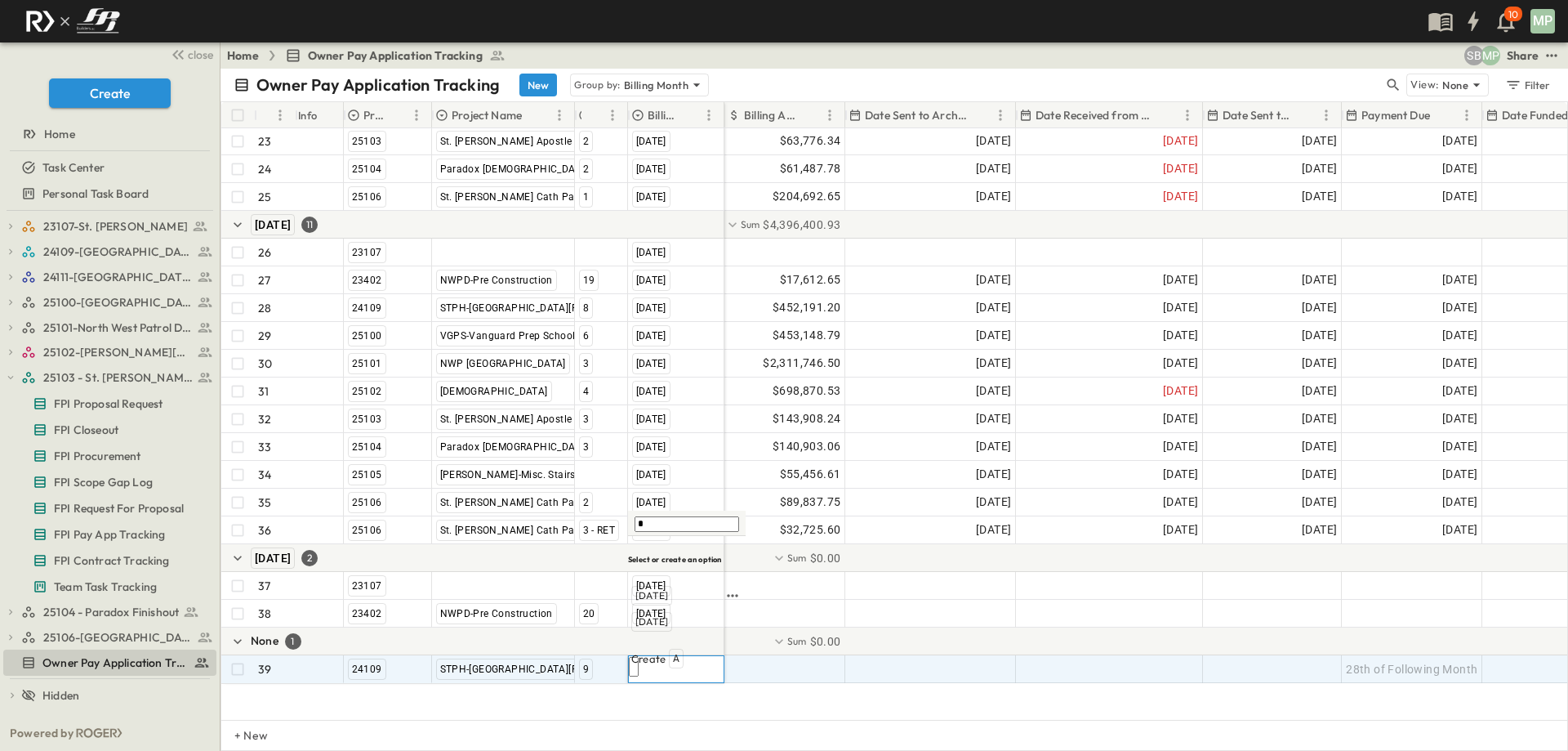
click at [662, 602] on span "[DATE]" at bounding box center [651, 595] width 32 height 13
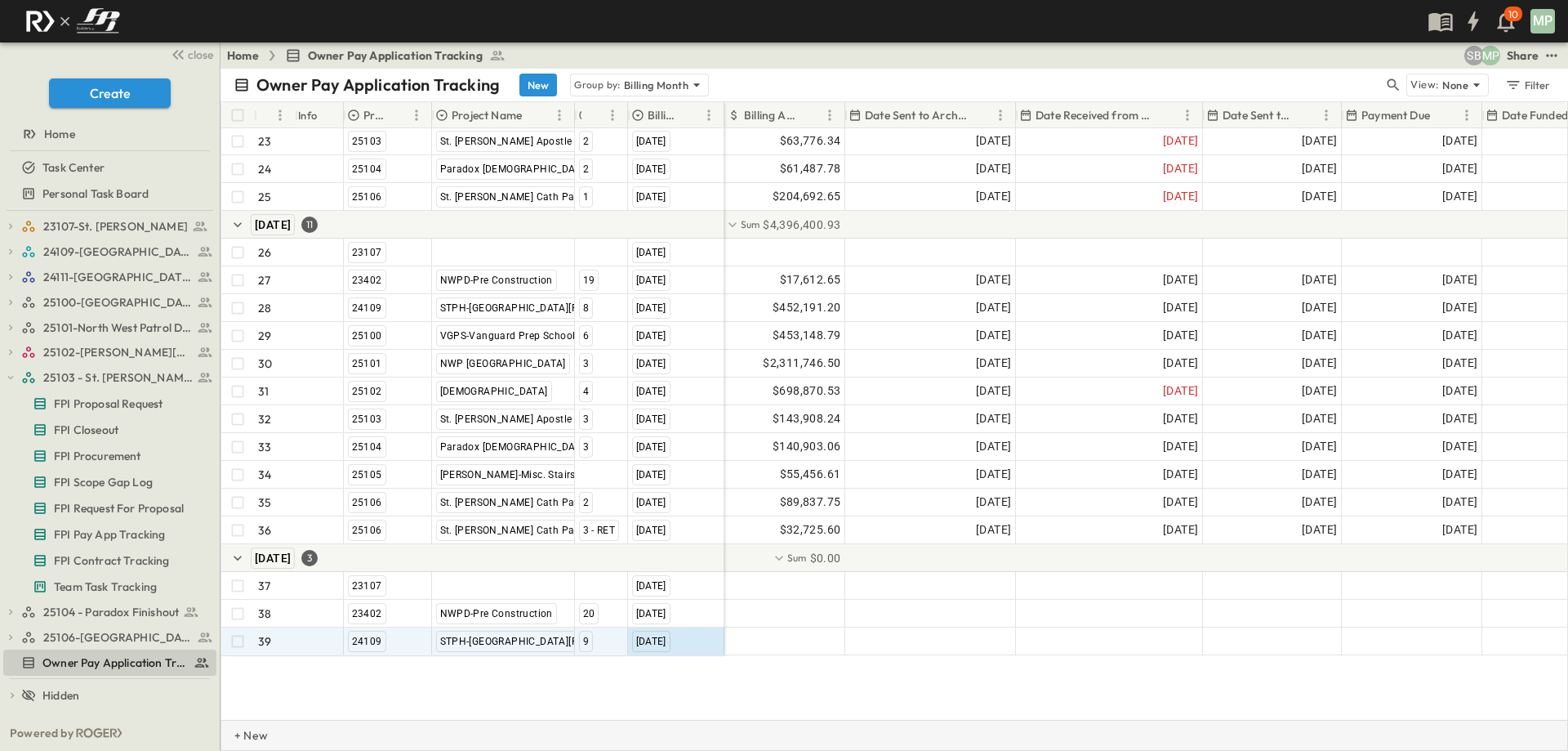
click at [244, 726] on p "+ New" at bounding box center [240, 735] width 10 height 16
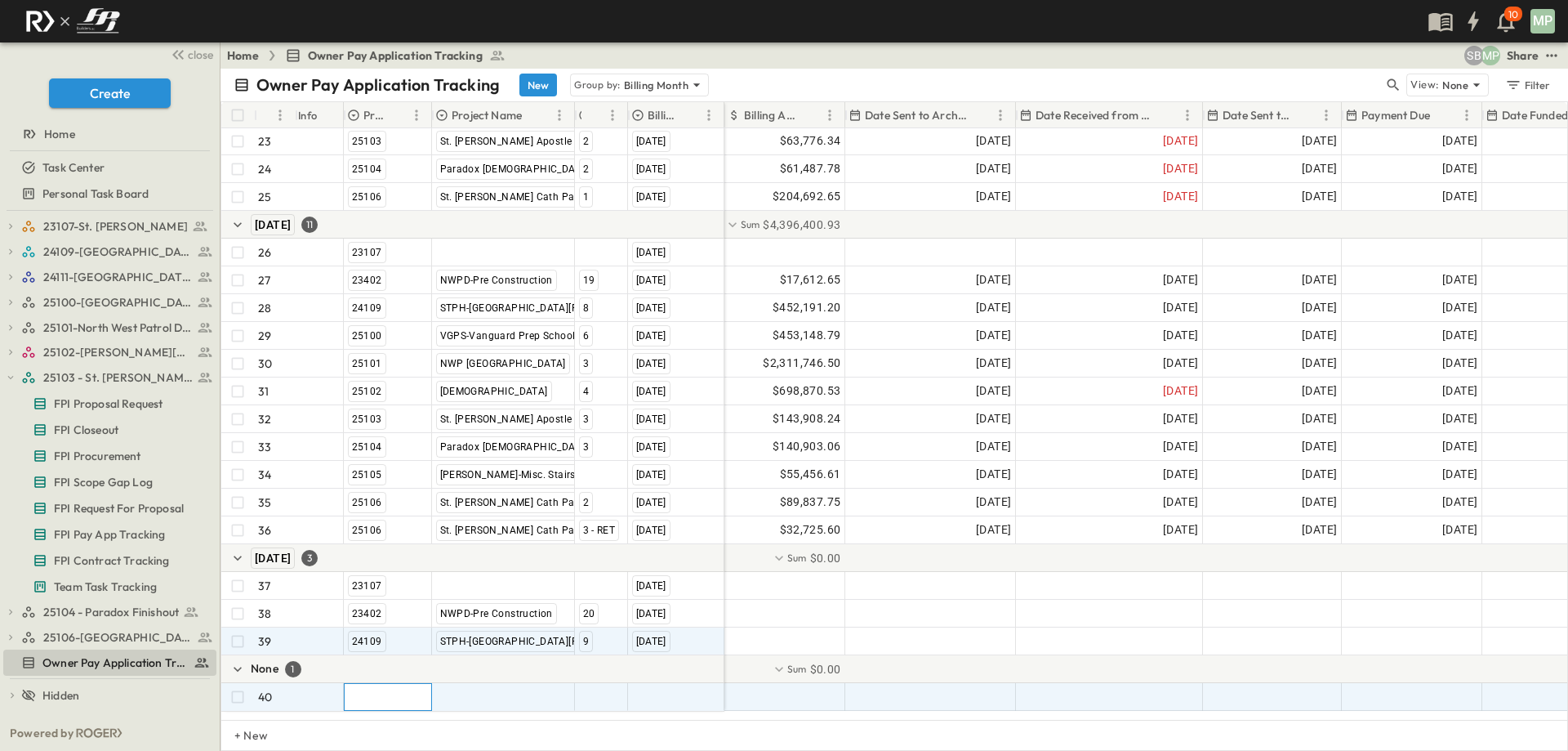
click at [378, 691] on div at bounding box center [388, 697] width 87 height 26
type input "*****"
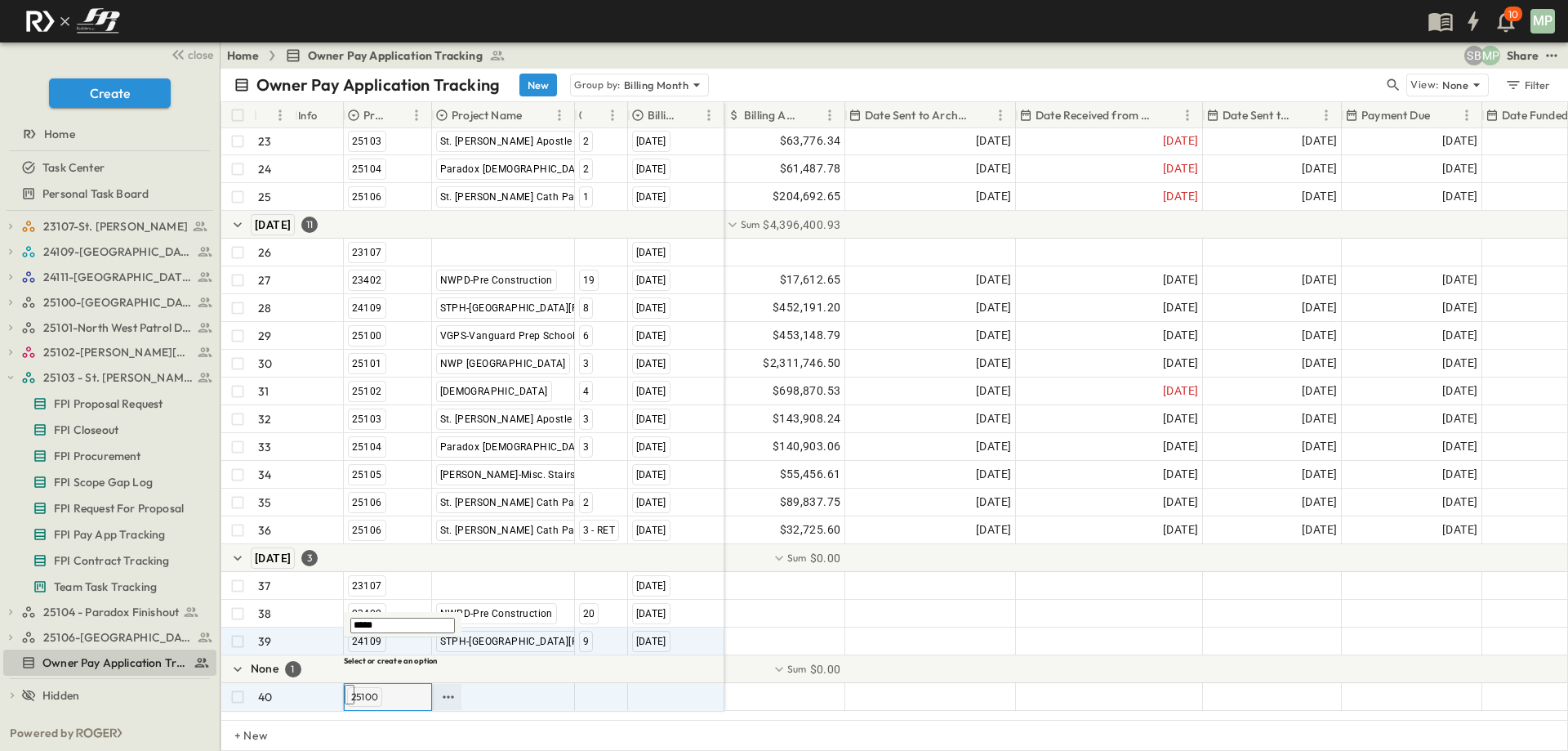
click at [375, 691] on span "25100" at bounding box center [364, 696] width 27 height 13
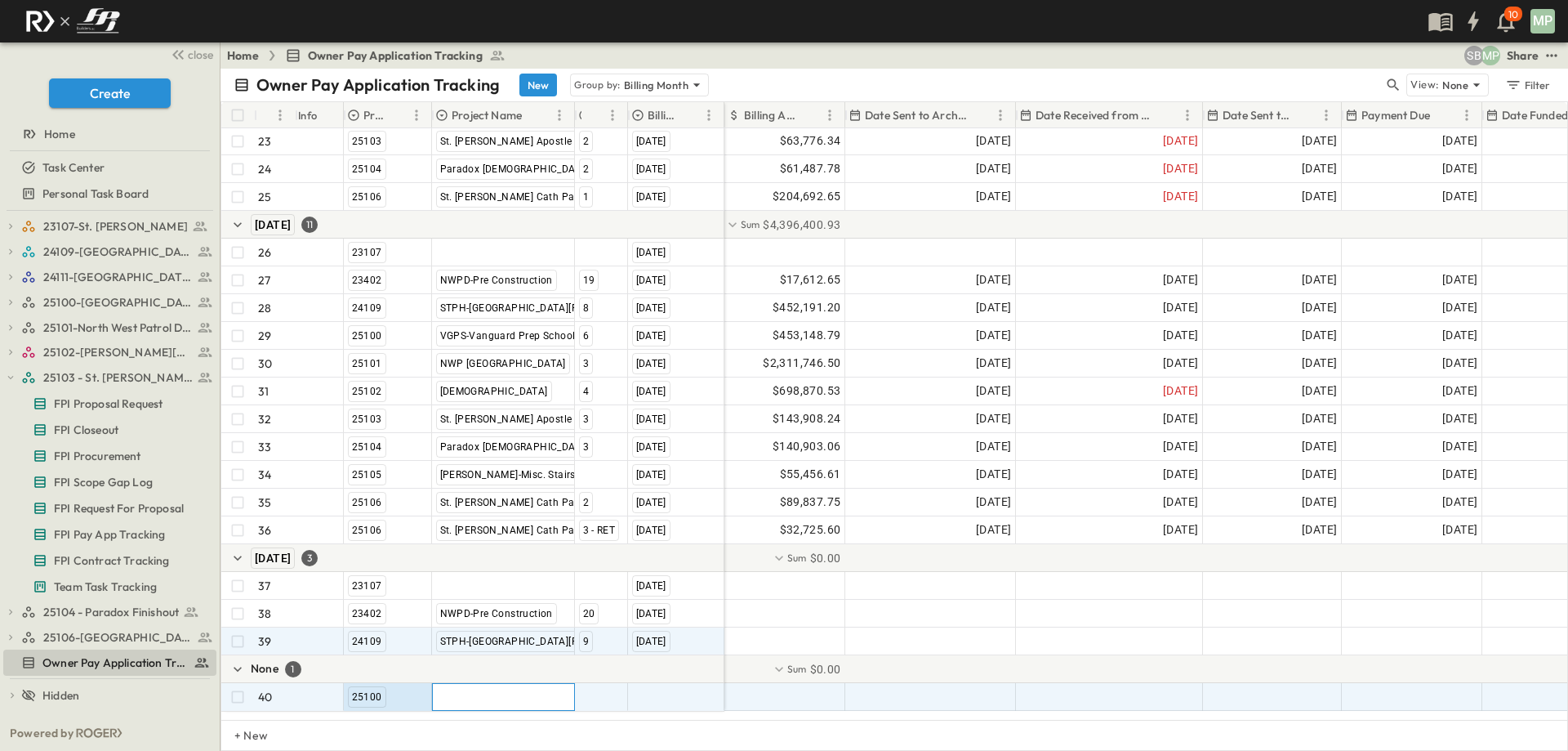
click at [484, 702] on div at bounding box center [504, 697] width 141 height 26
type input "*"
click at [505, 656] on span "VGPS-Vanguard Prep School Aledo" at bounding box center [519, 649] width 160 height 13
click at [595, 695] on div at bounding box center [601, 697] width 52 height 26
click at [584, 671] on span "7" at bounding box center [585, 670] width 5 height 13
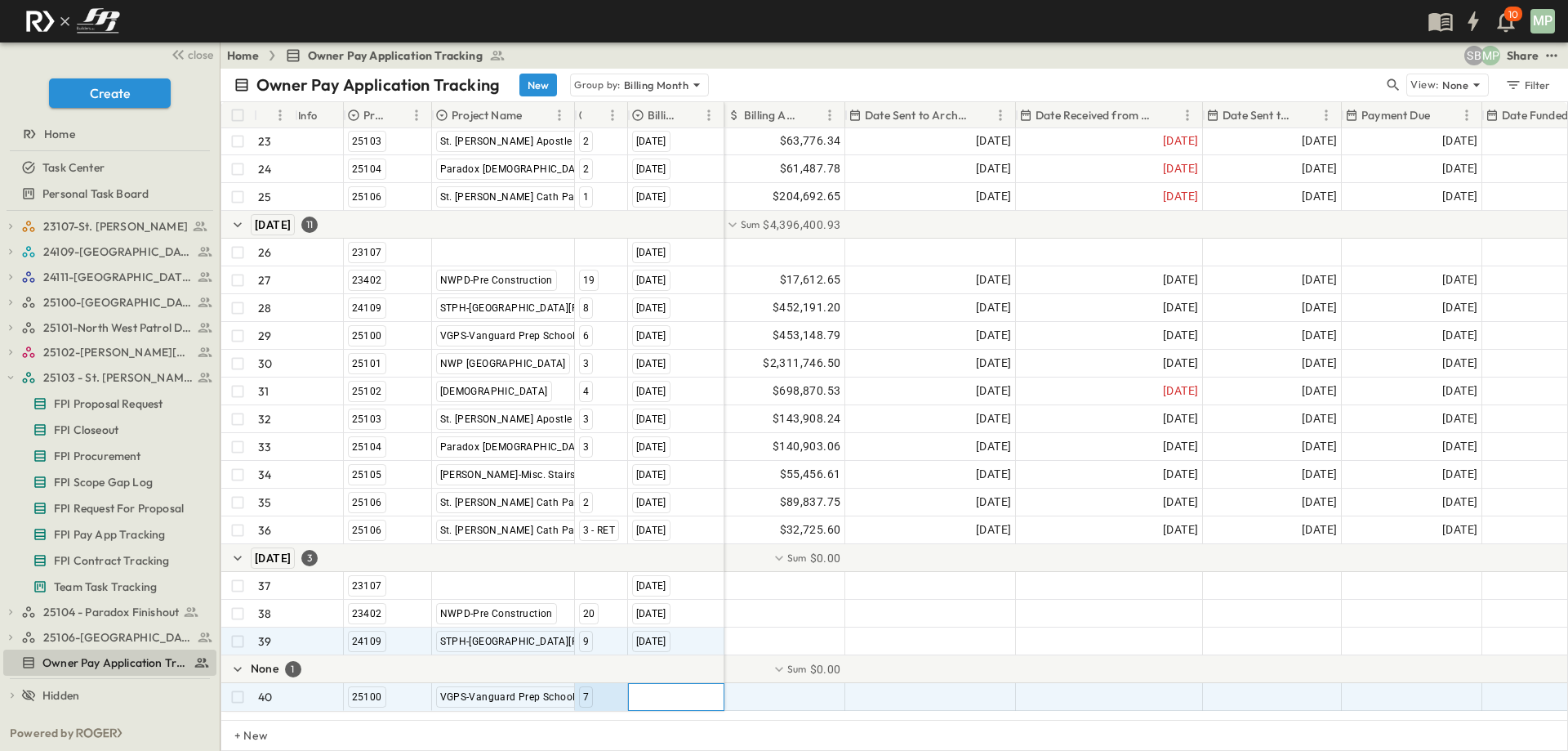
click at [674, 699] on div at bounding box center [676, 697] width 95 height 26
type input "*"
click at [658, 630] on span "[DATE]" at bounding box center [651, 623] width 32 height 13
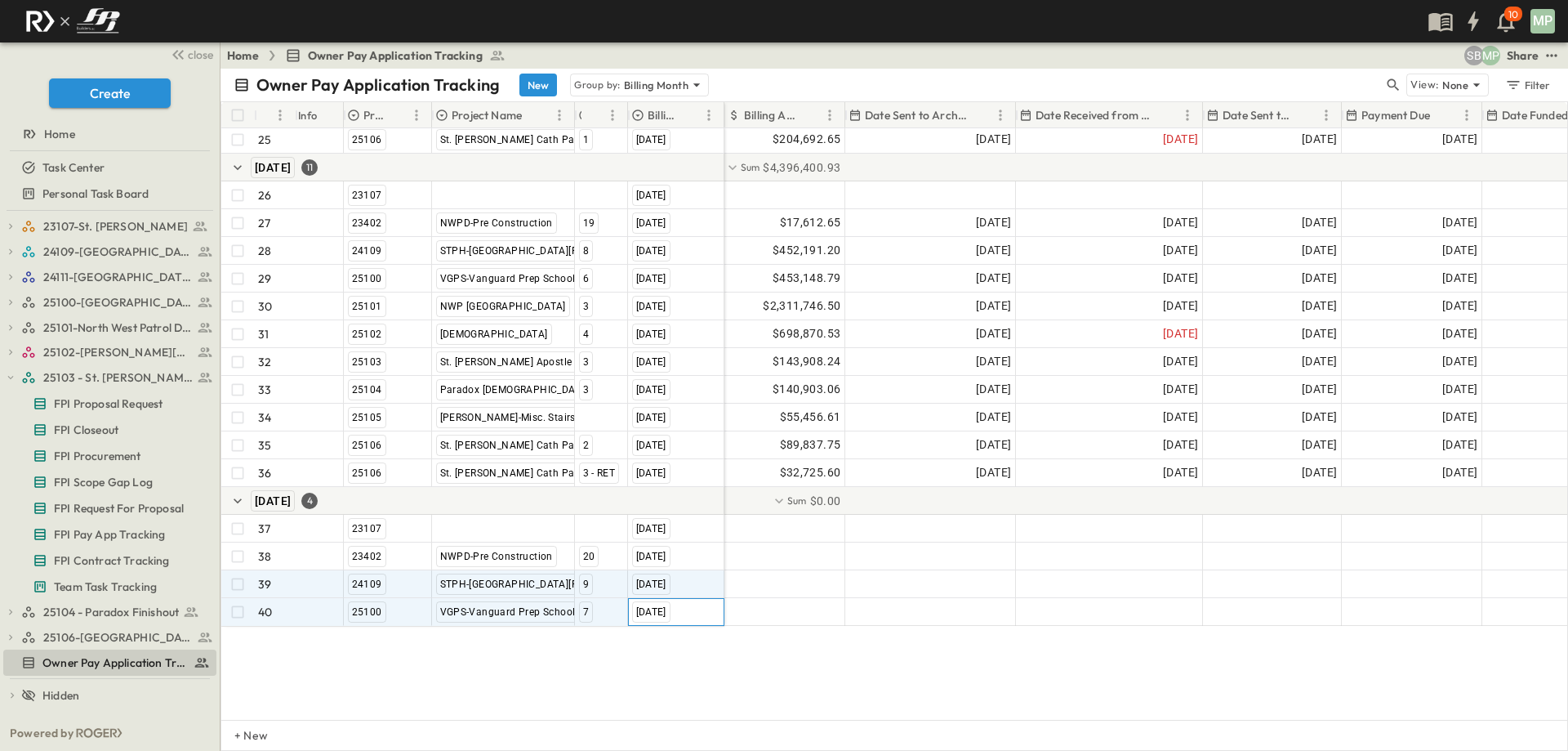
scroll to position [834, 0]
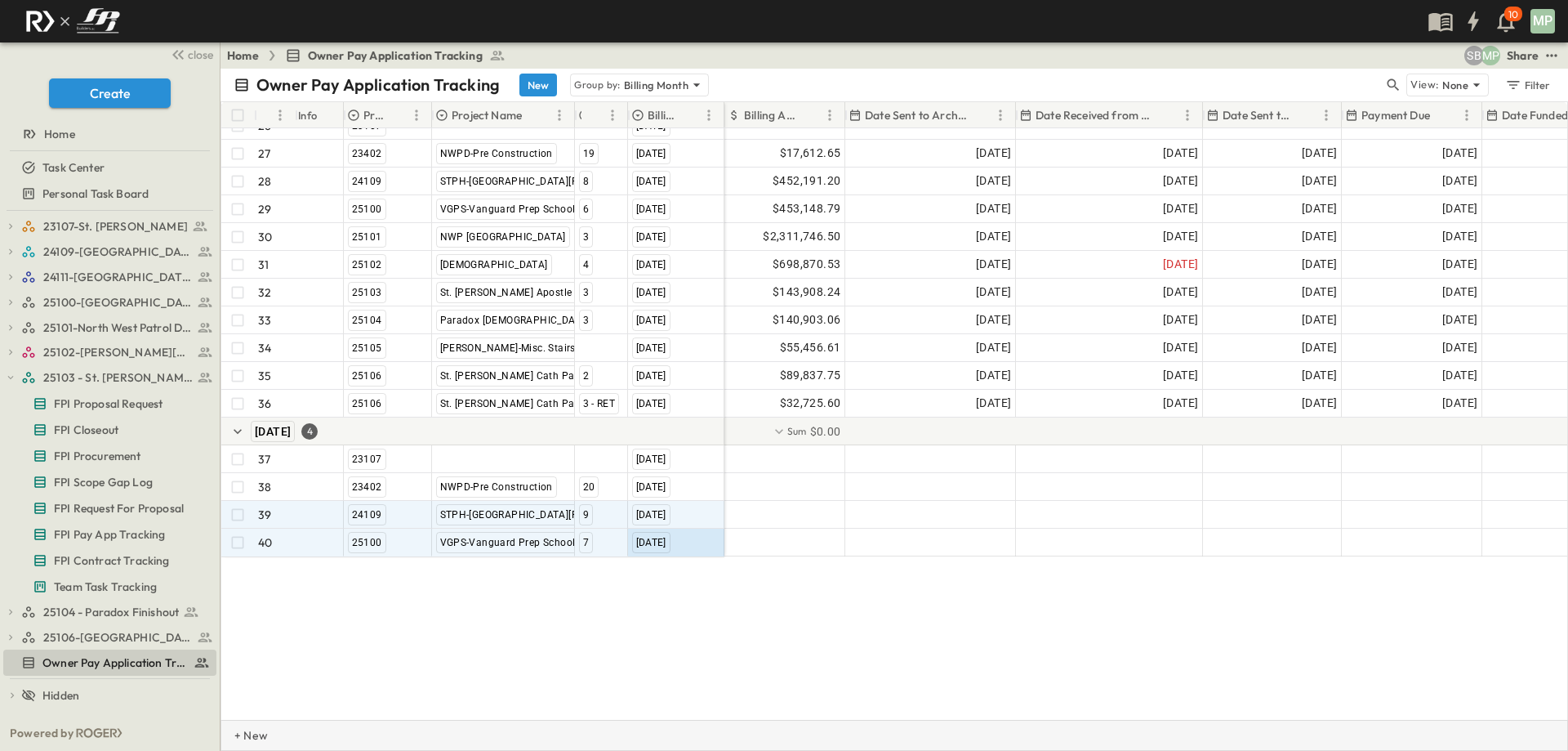
click at [255, 726] on div "+ New" at bounding box center [240, 735] width 36 height 30
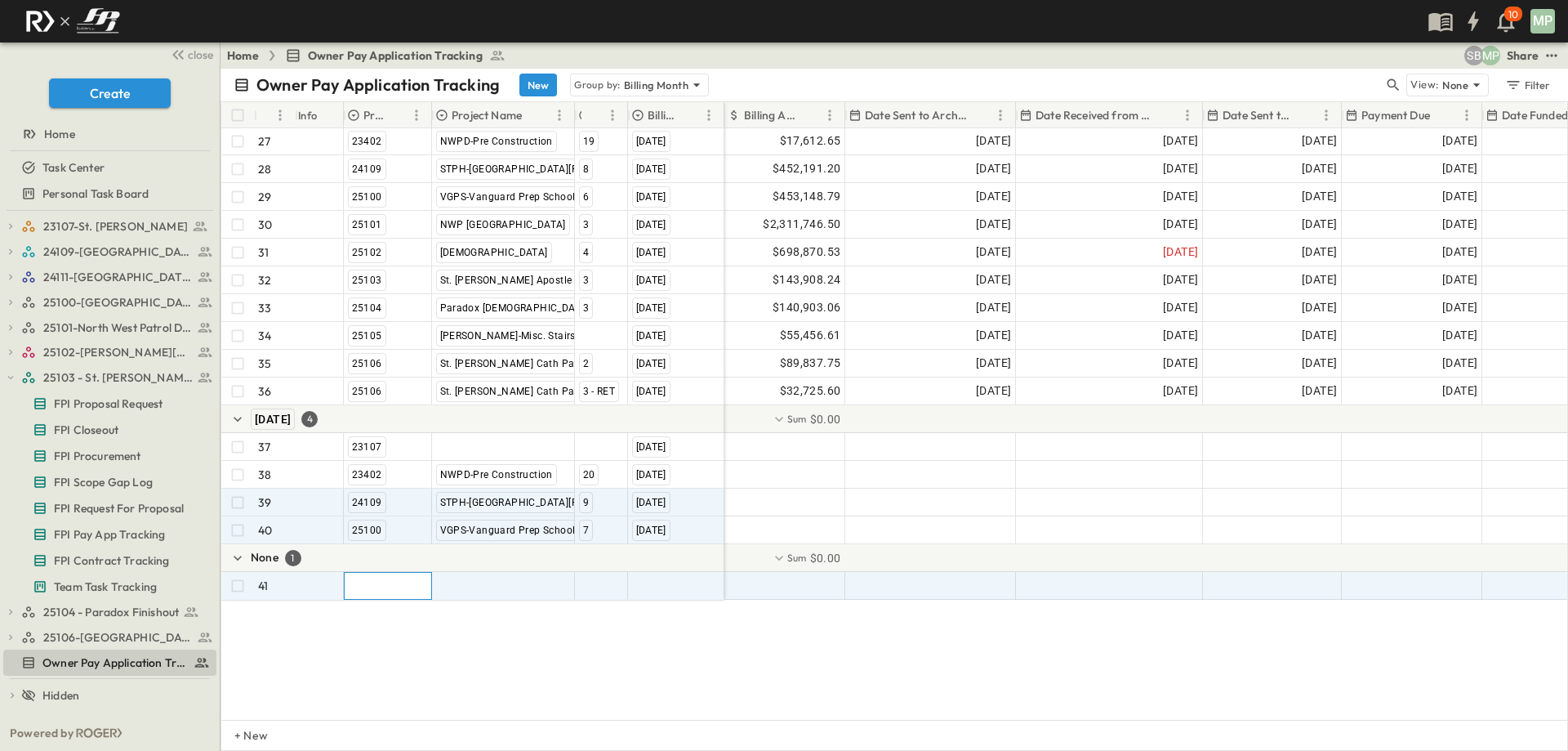
click at [367, 592] on div at bounding box center [388, 585] width 87 height 26
type input "*"
type input "*****"
click at [373, 650] on span "25101" at bounding box center [363, 656] width 24 height 13
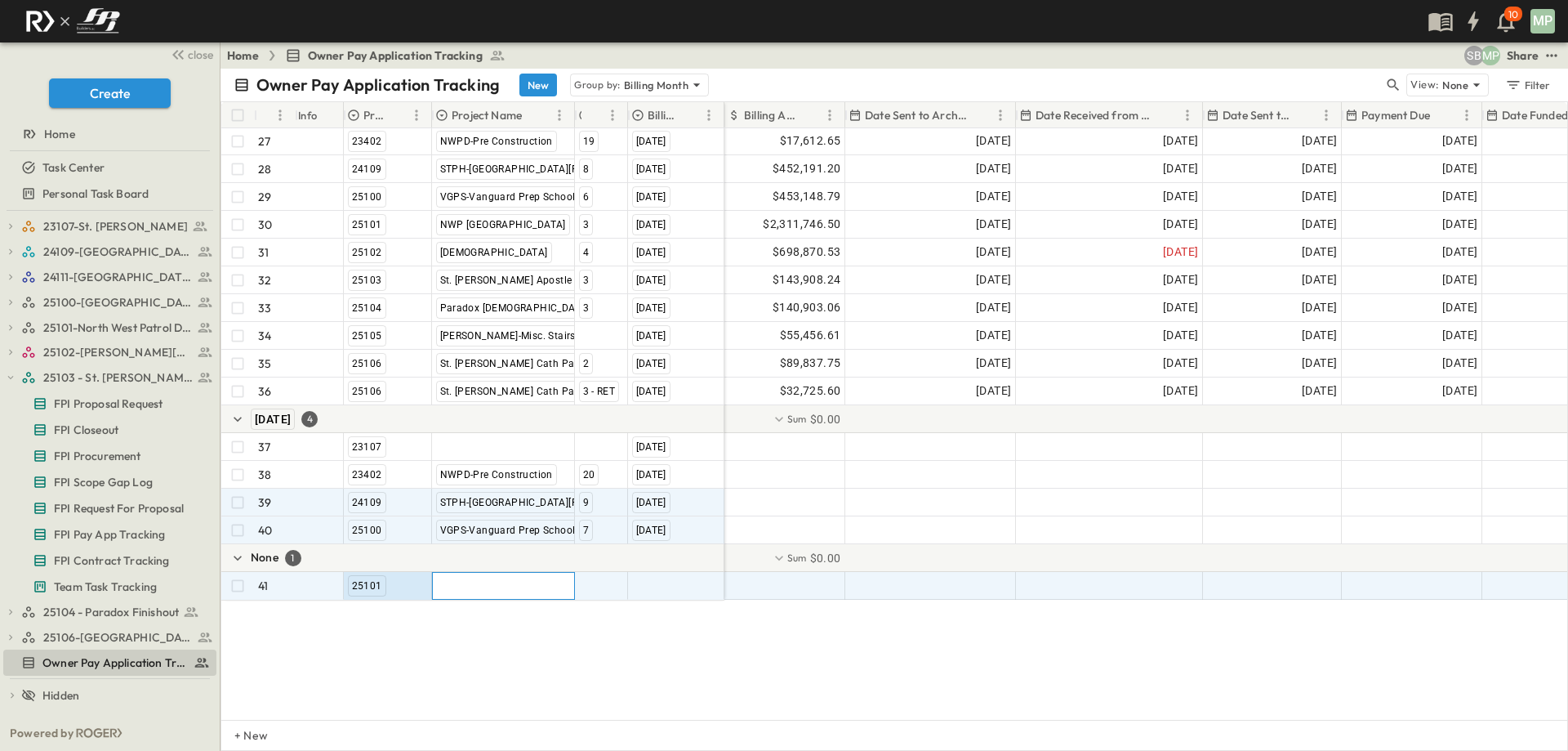
click at [467, 584] on div at bounding box center [504, 585] width 141 height 26
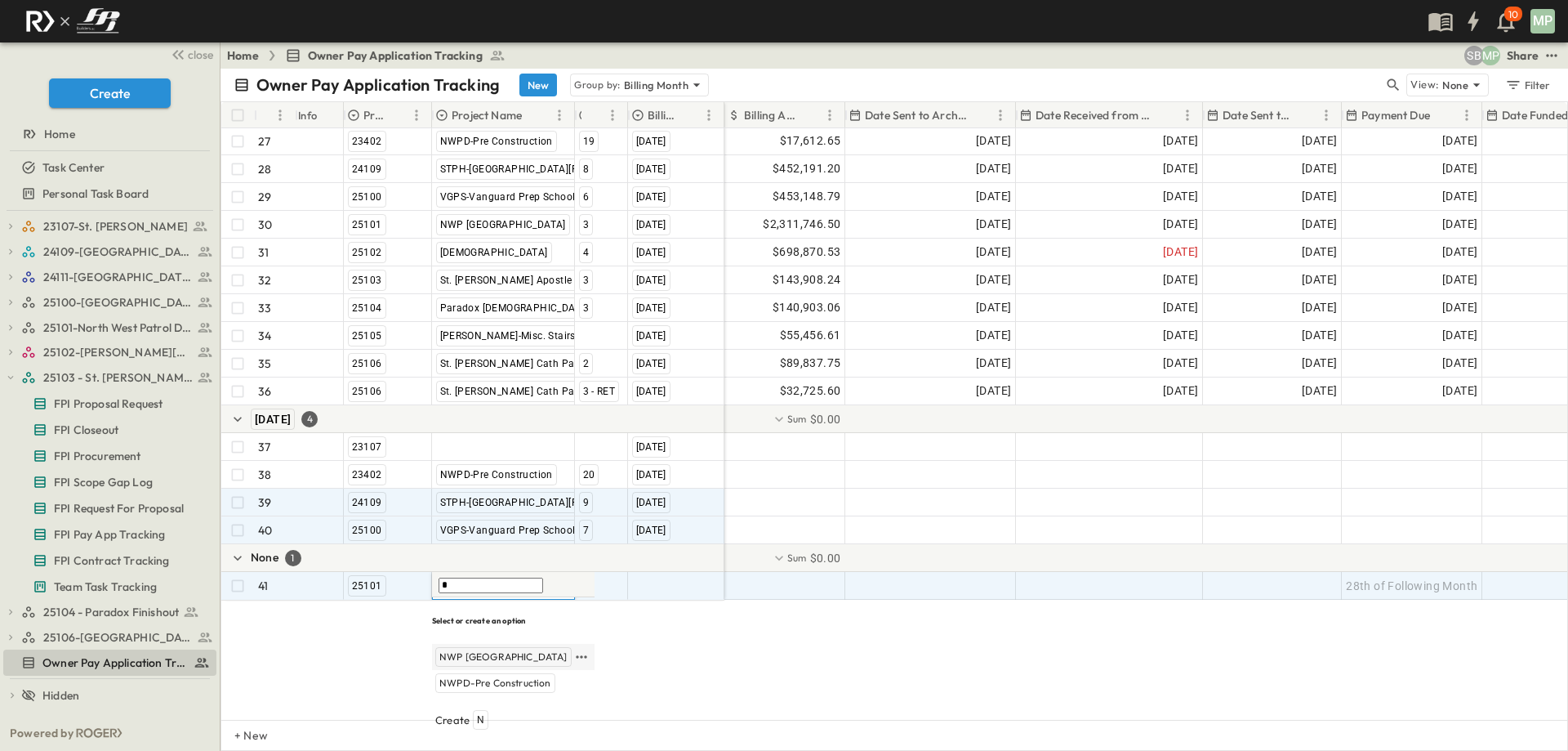
click at [467, 650] on span "NWP [GEOGRAPHIC_DATA]" at bounding box center [503, 656] width 128 height 13
click at [592, 584] on div at bounding box center [601, 585] width 52 height 26
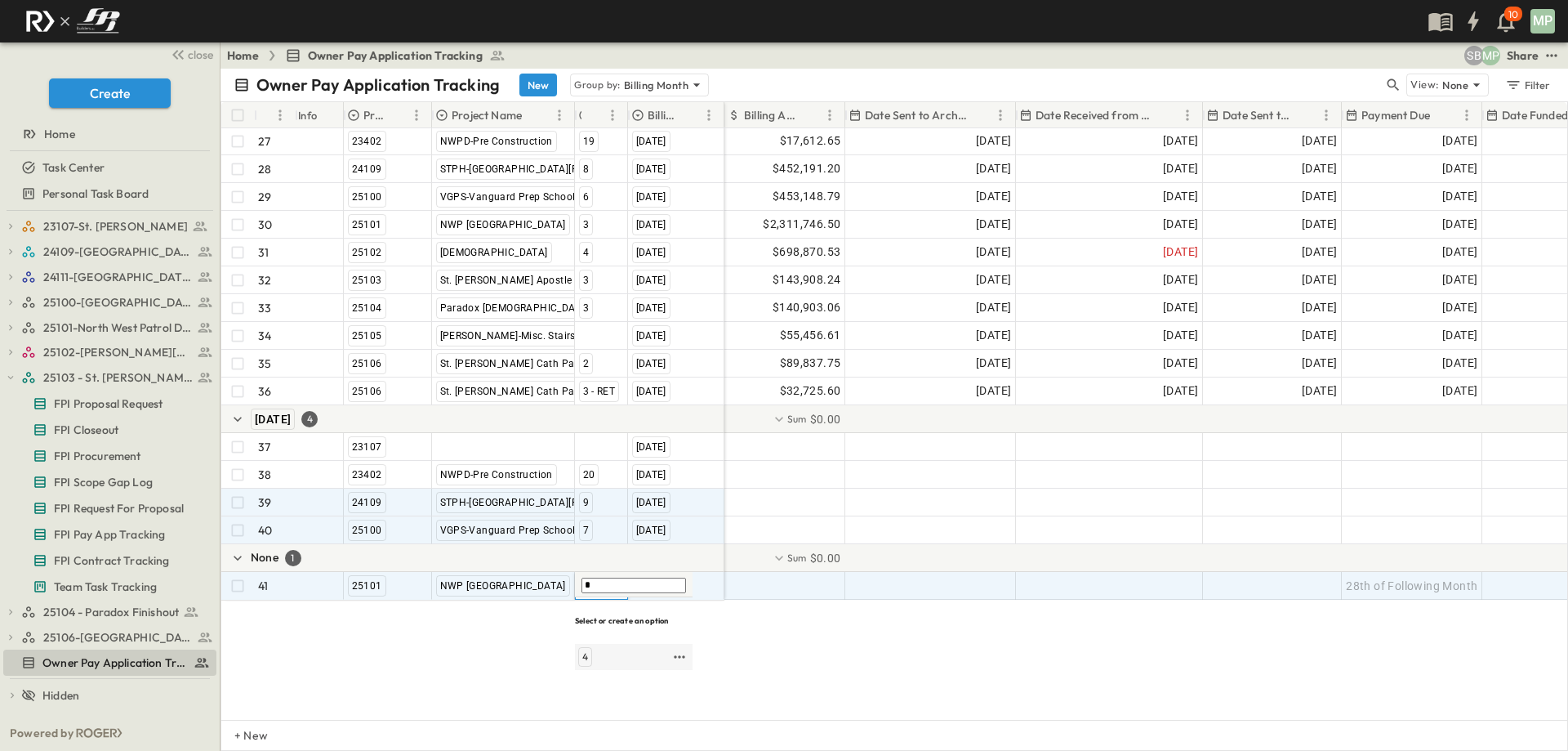
click at [588, 647] on div "4" at bounding box center [585, 656] width 14 height 20
click at [660, 577] on div at bounding box center [676, 585] width 95 height 26
click at [663, 650] on span "[DATE]" at bounding box center [651, 656] width 32 height 13
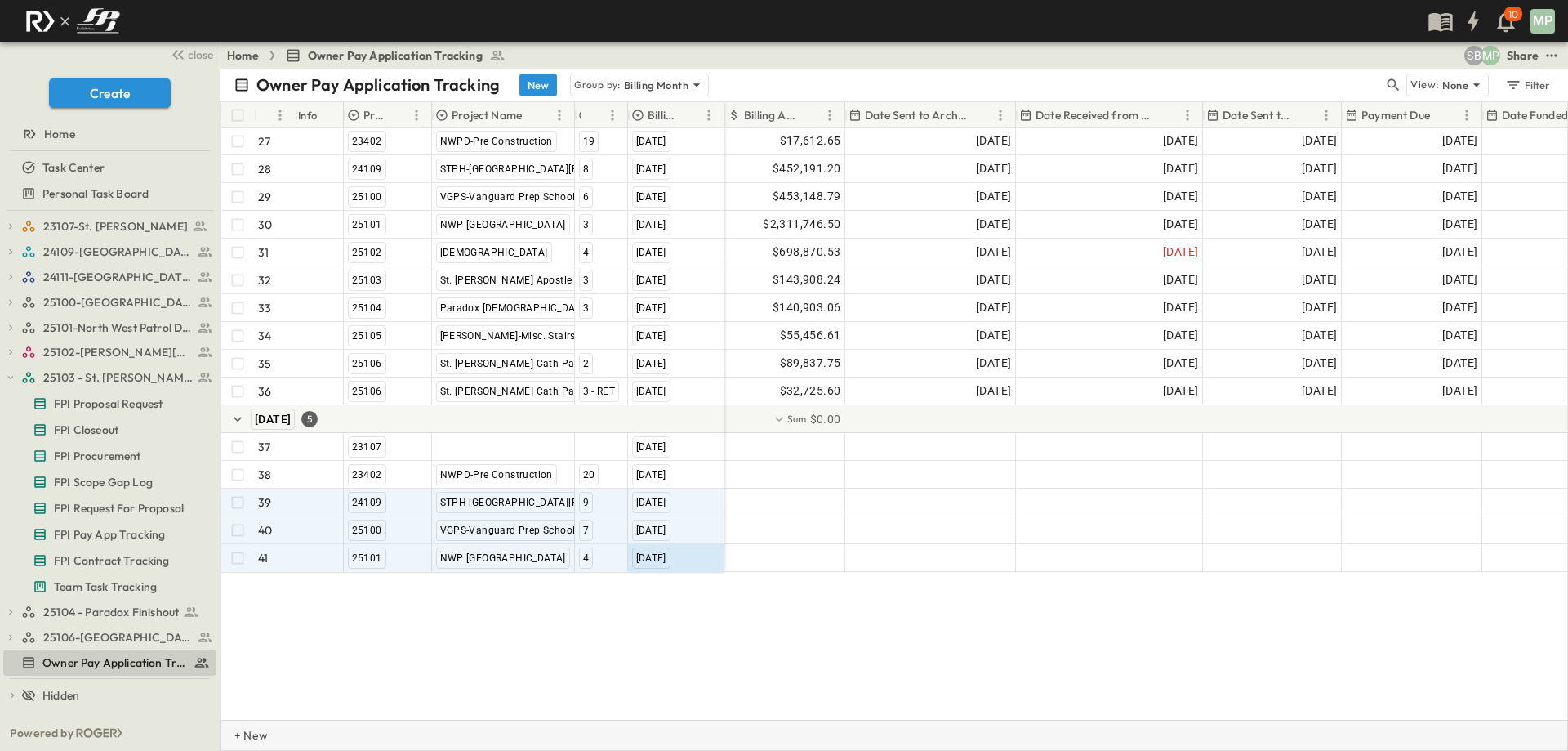
click at [244, 726] on p "+ New" at bounding box center [240, 735] width 10 height 16
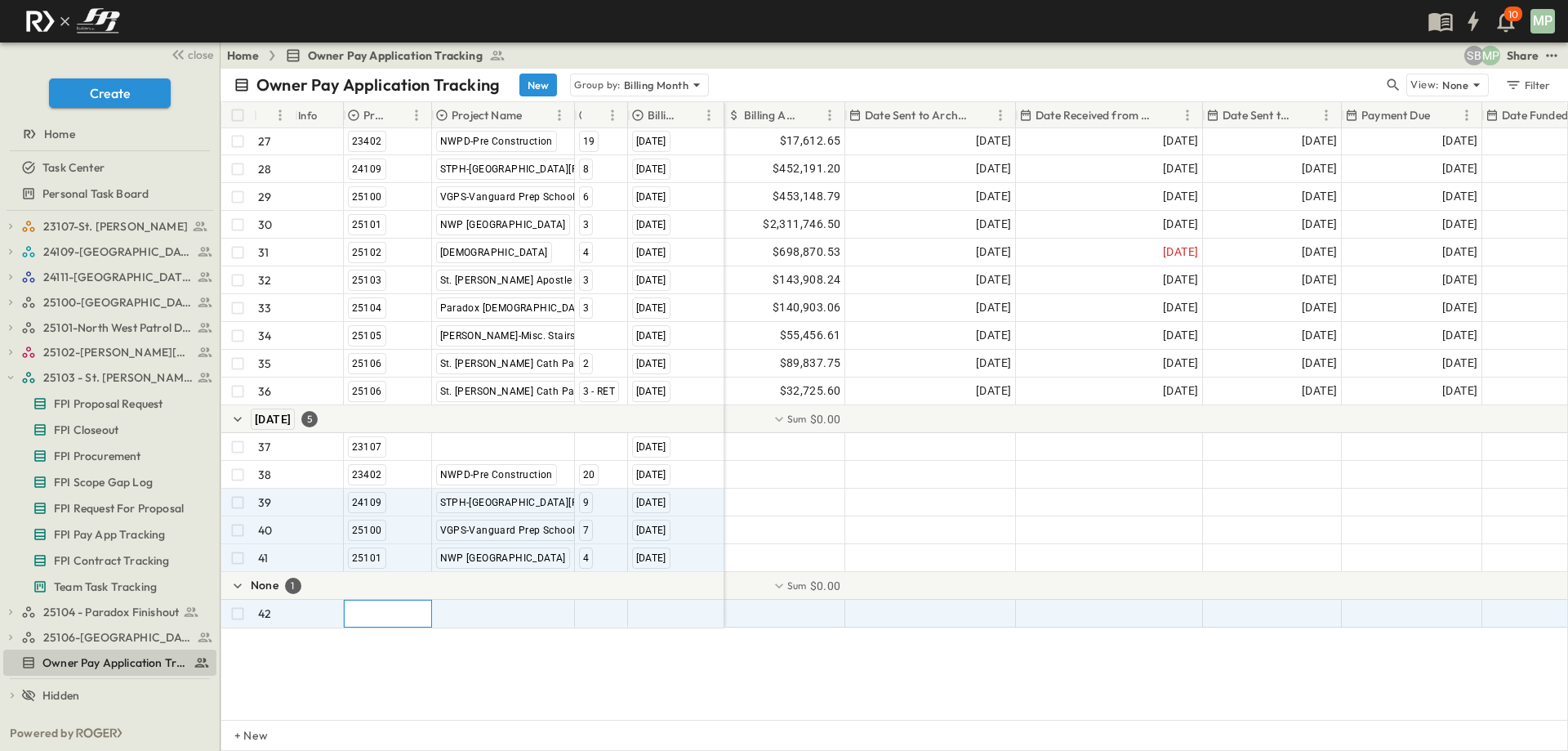
click at [376, 612] on div at bounding box center [388, 613] width 87 height 26
type input "*****"
click at [366, 678] on span "25102" at bounding box center [364, 684] width 25 height 13
click at [465, 610] on div at bounding box center [504, 613] width 141 height 26
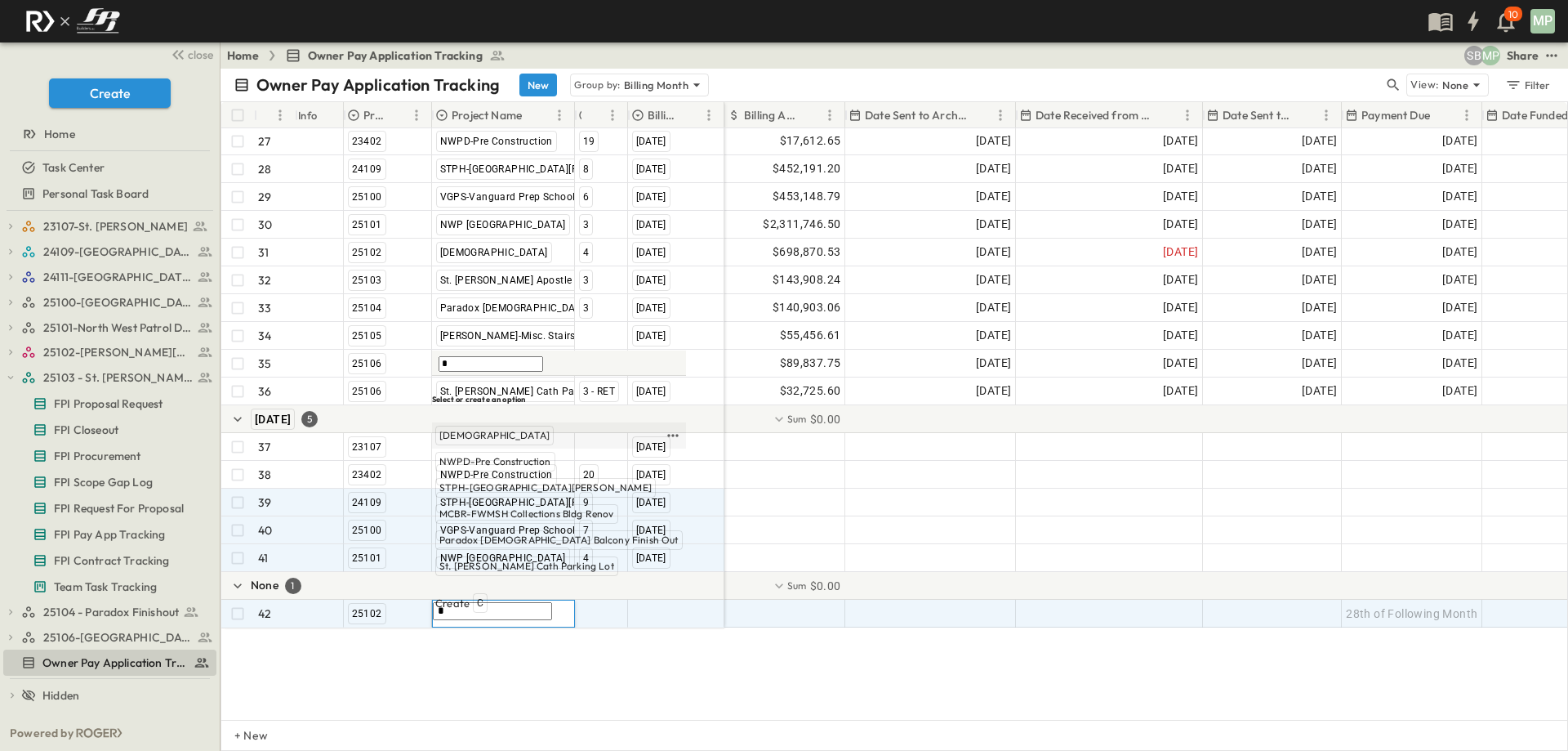
click at [477, 442] on span "[DEMOGRAPHIC_DATA]" at bounding box center [494, 435] width 110 height 13
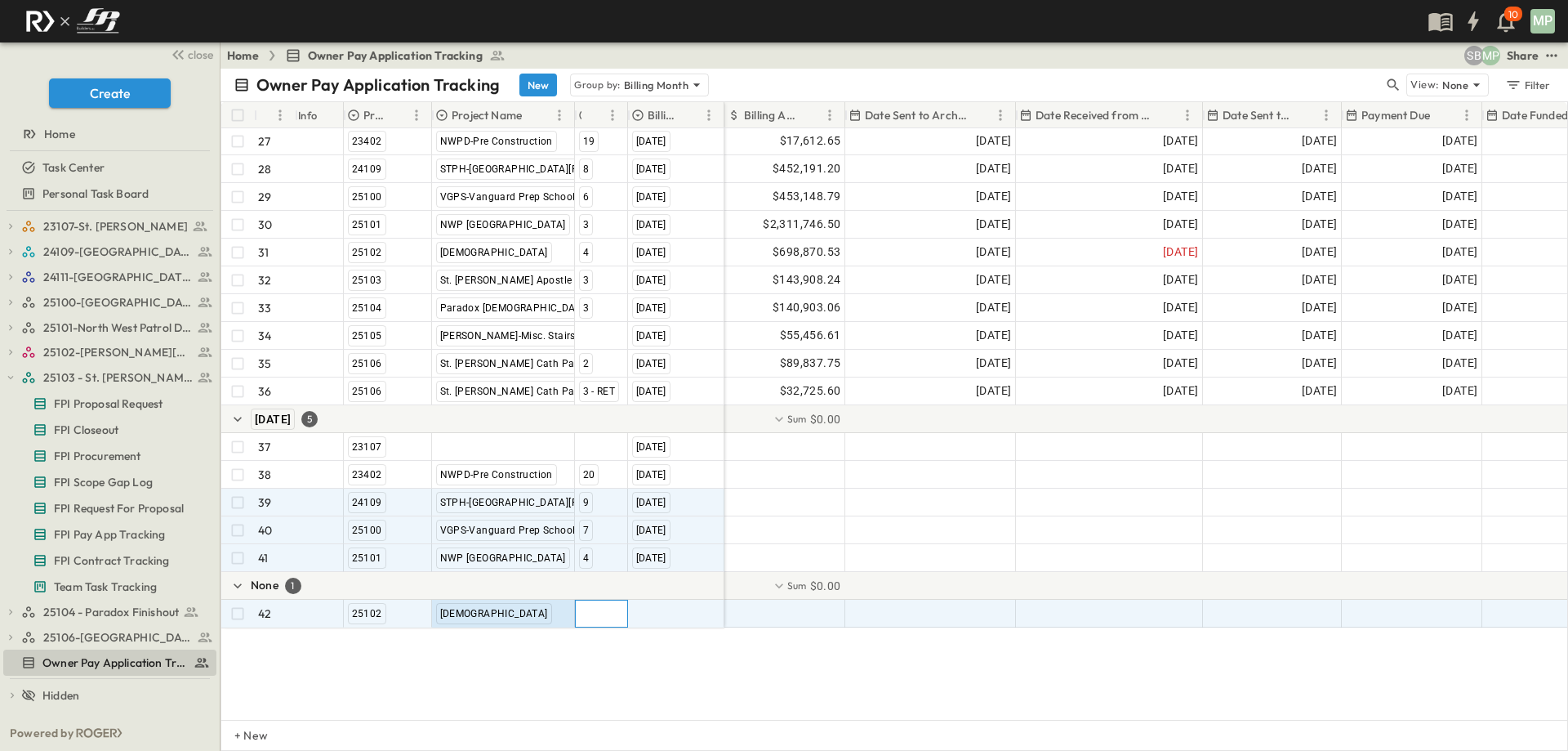
click at [599, 613] on div at bounding box center [601, 613] width 52 height 26
click at [583, 678] on span "5" at bounding box center [585, 684] width 5 height 13
click at [671, 615] on div at bounding box center [676, 613] width 95 height 26
click at [668, 678] on span "[DATE]" at bounding box center [651, 684] width 32 height 13
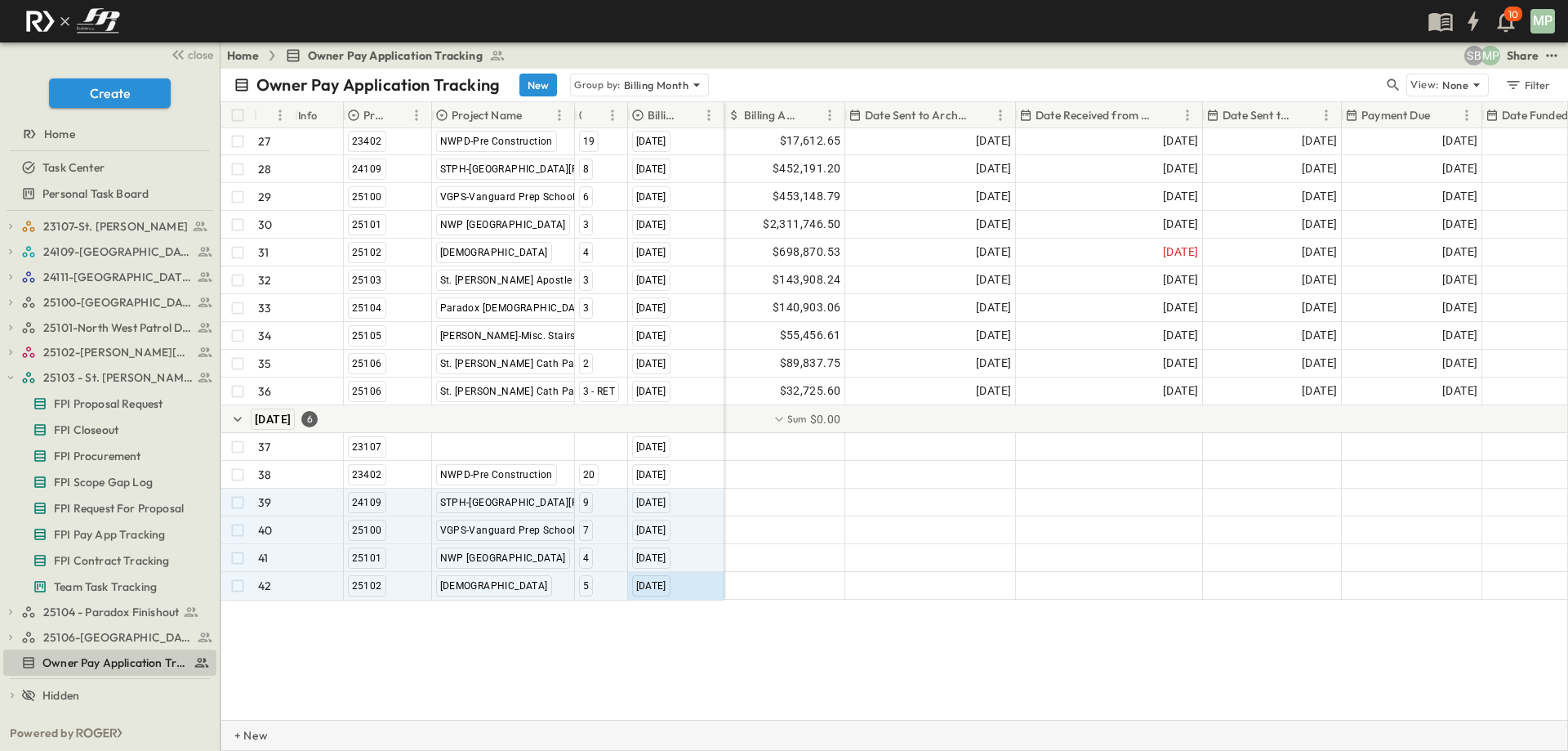
click at [244, 726] on p "+ New" at bounding box center [240, 735] width 10 height 16
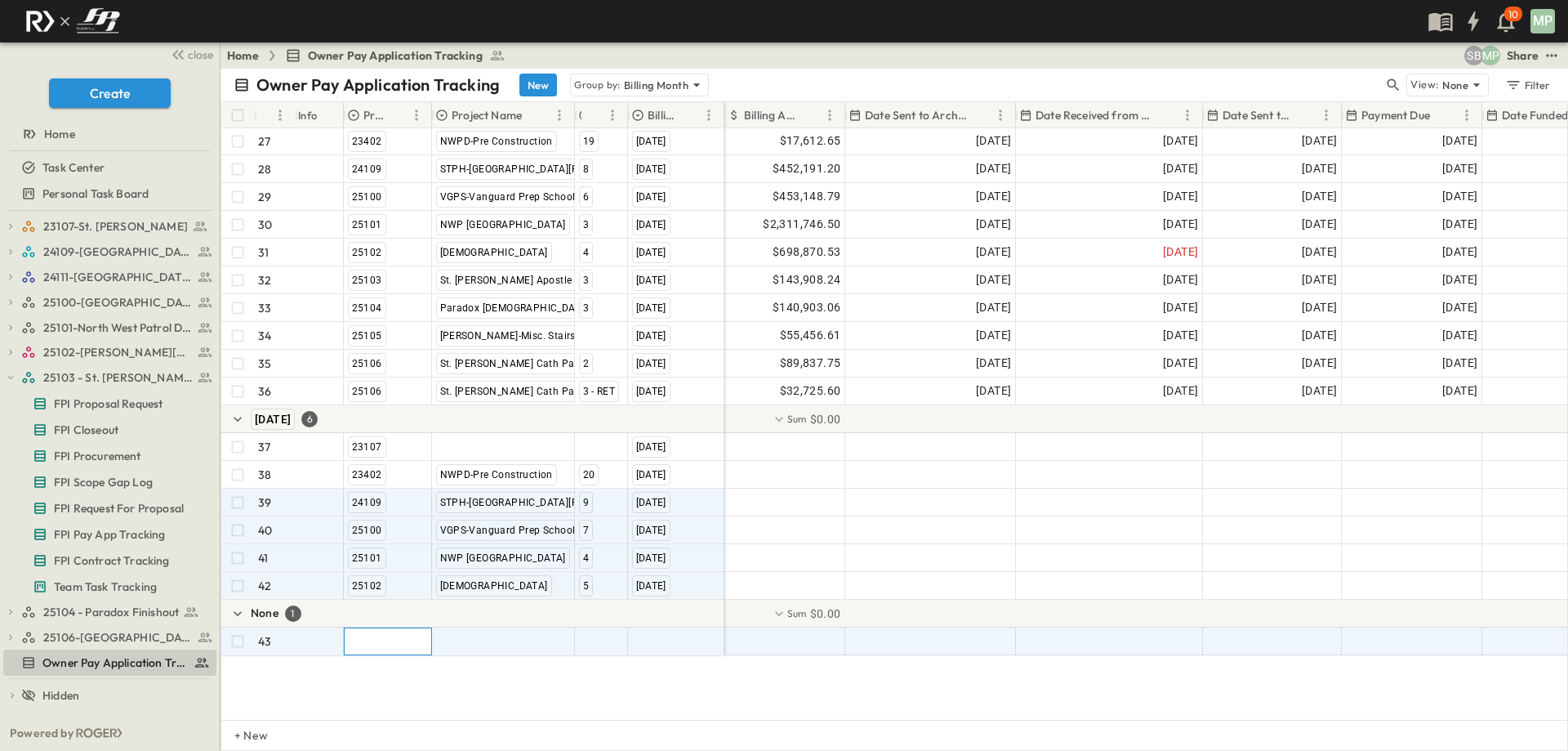
click at [377, 640] on div at bounding box center [388, 641] width 87 height 26
type input "*****"
click at [363, 706] on span "25103" at bounding box center [364, 712] width 25 height 13
click at [455, 638] on div at bounding box center [504, 641] width 141 height 26
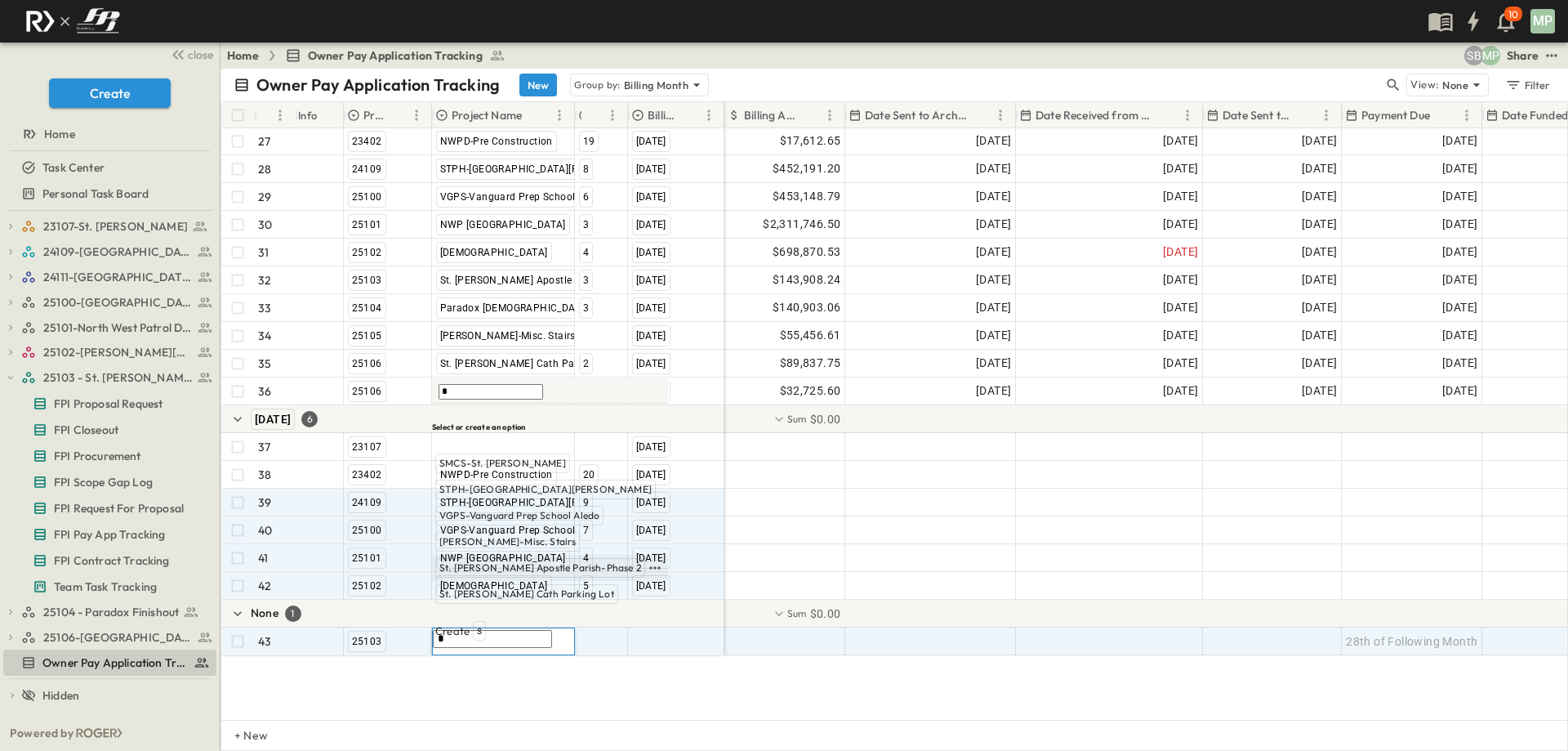
click at [477, 574] on span "St. [PERSON_NAME] Apostle Parish-Phase 2" at bounding box center [539, 567] width 201 height 13
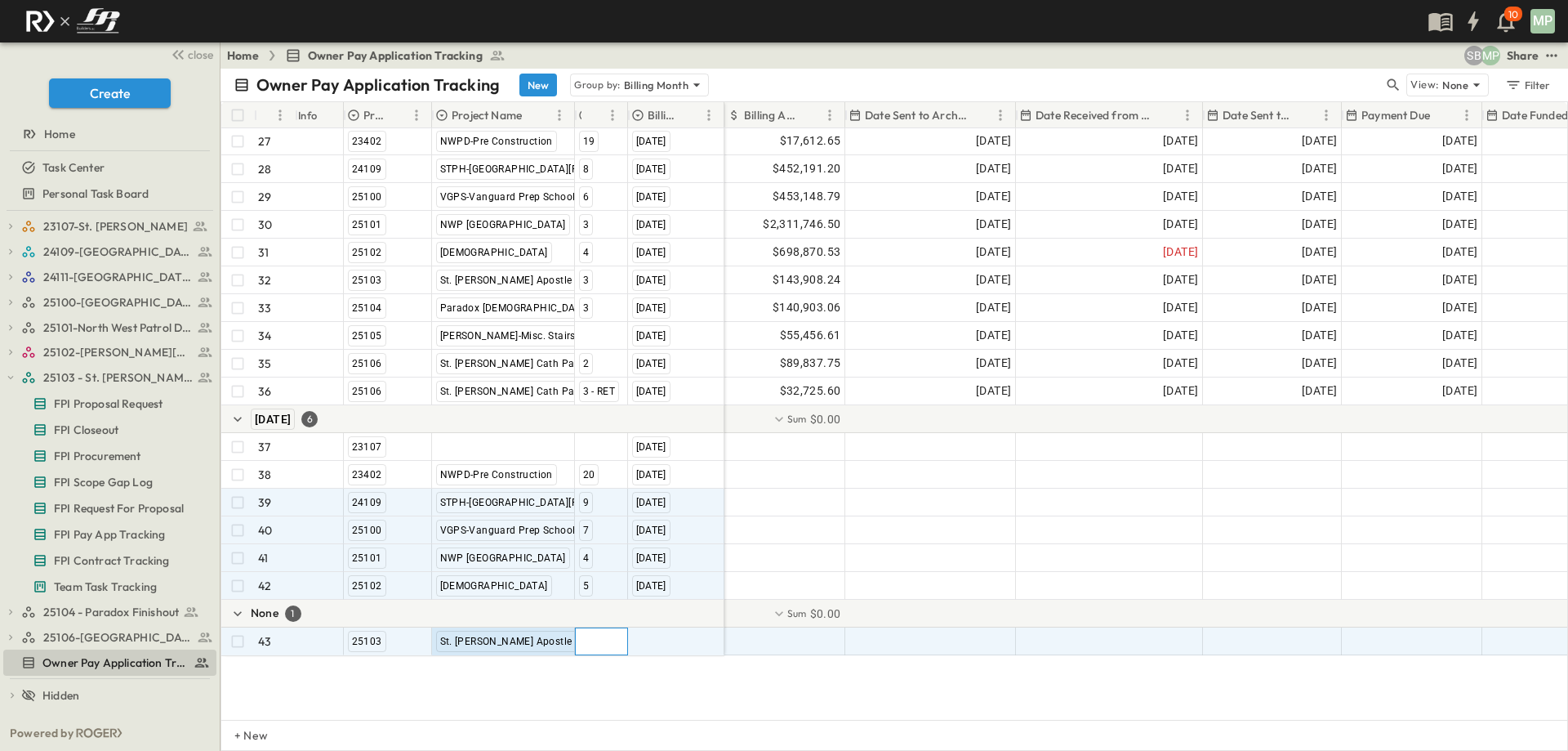
click at [589, 650] on div at bounding box center [601, 641] width 52 height 26
click at [584, 706] on span "4" at bounding box center [585, 712] width 6 height 13
click at [665, 641] on div at bounding box center [676, 641] width 95 height 26
click at [668, 574] on span "[DATE]" at bounding box center [651, 567] width 32 height 13
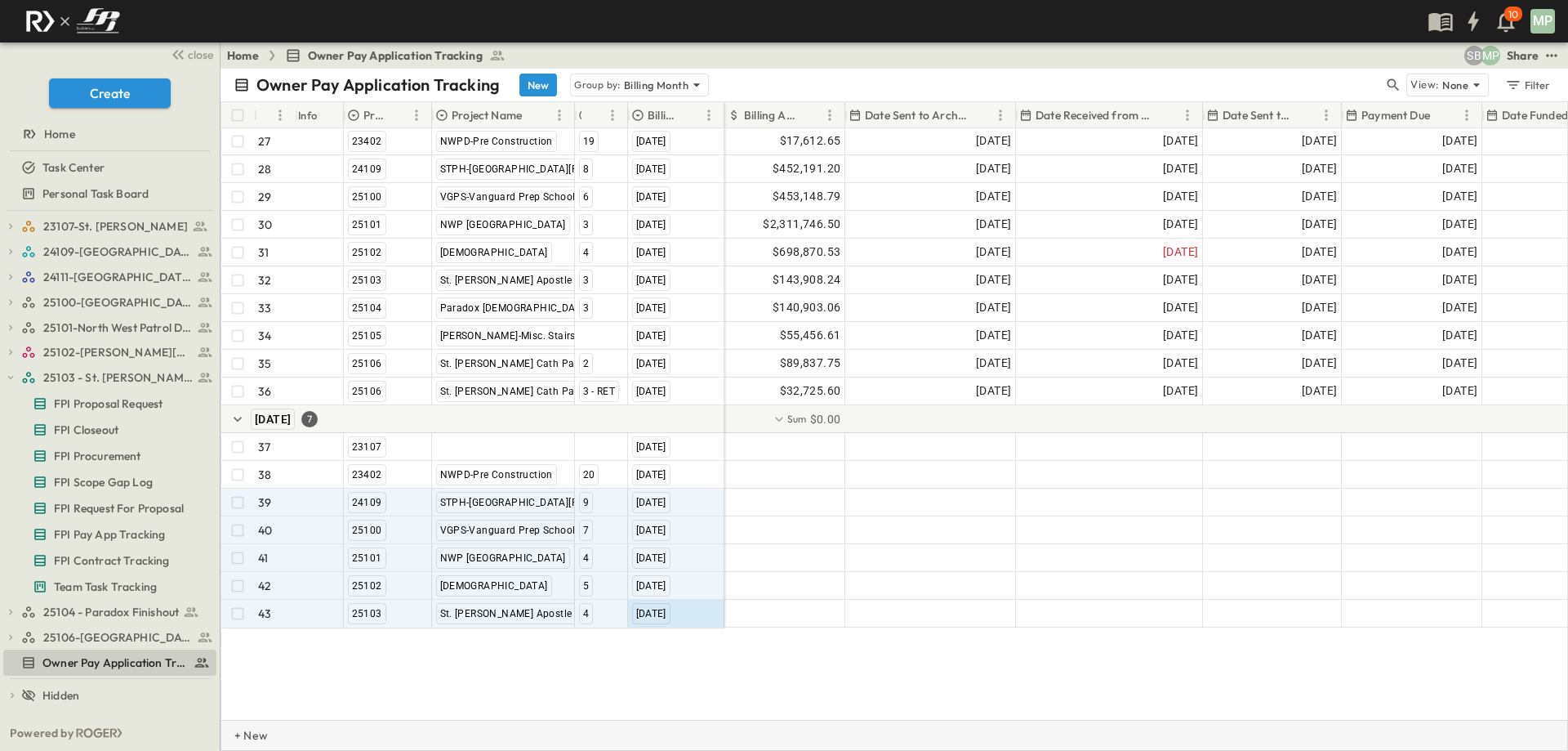
click at [244, 726] on p "+ New" at bounding box center [240, 735] width 10 height 16
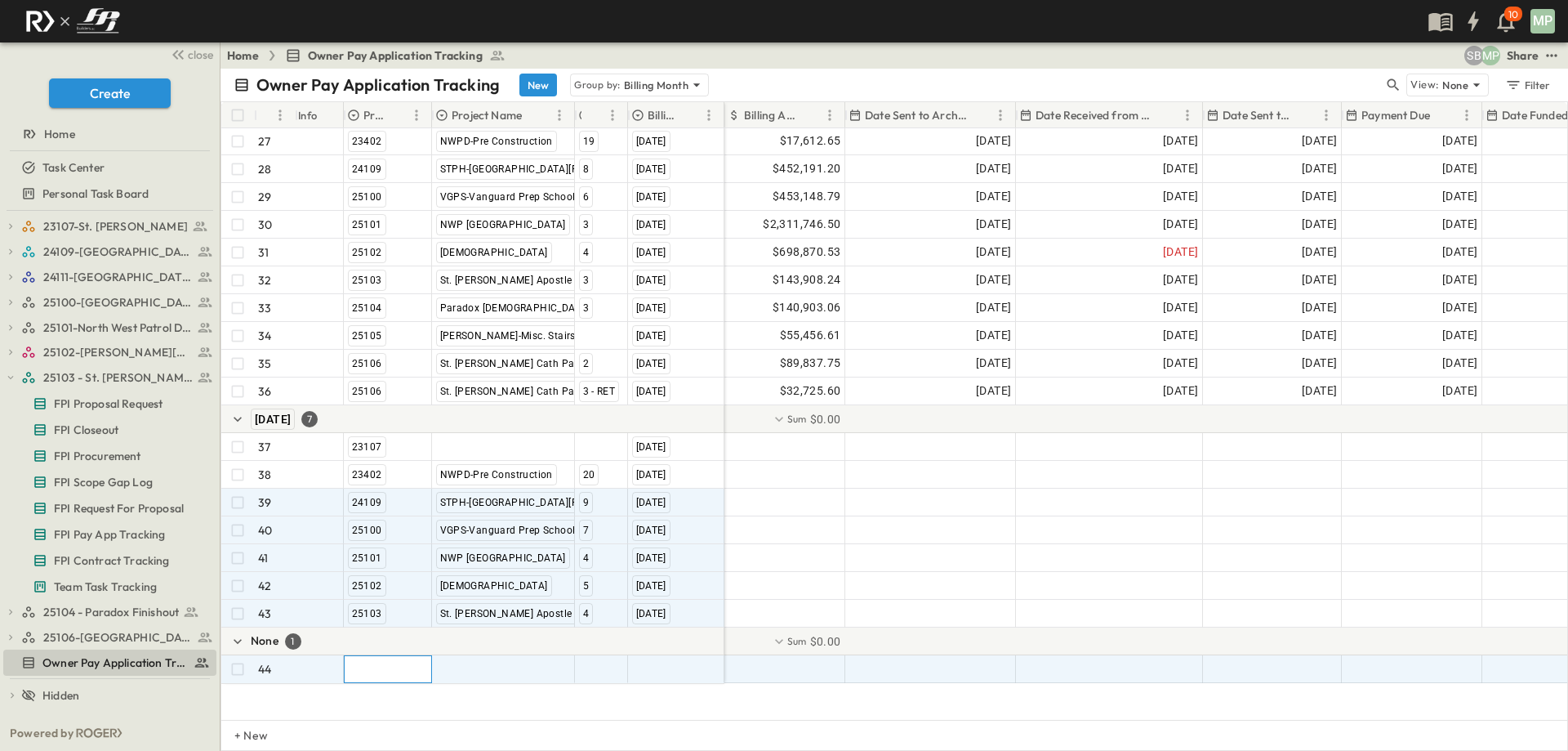
click at [361, 669] on div at bounding box center [388, 669] width 87 height 26
type input "*****"
click at [361, 726] on span "25104" at bounding box center [364, 739] width 26 height 13
click at [473, 672] on div at bounding box center [504, 669] width 141 height 26
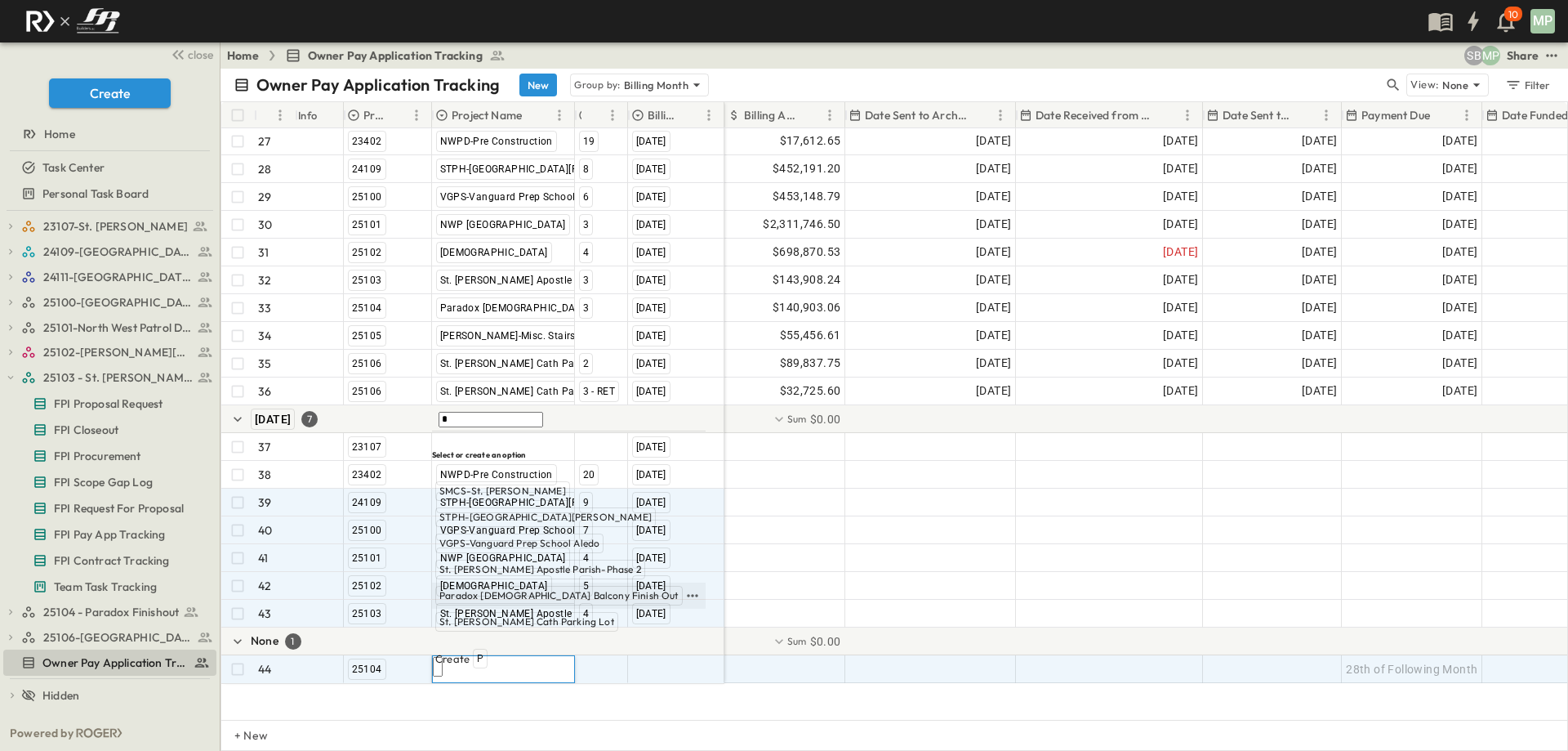
click at [480, 602] on span "Paradox [DEMOGRAPHIC_DATA] Balcony Finish Out" at bounding box center [559, 595] width 240 height 13
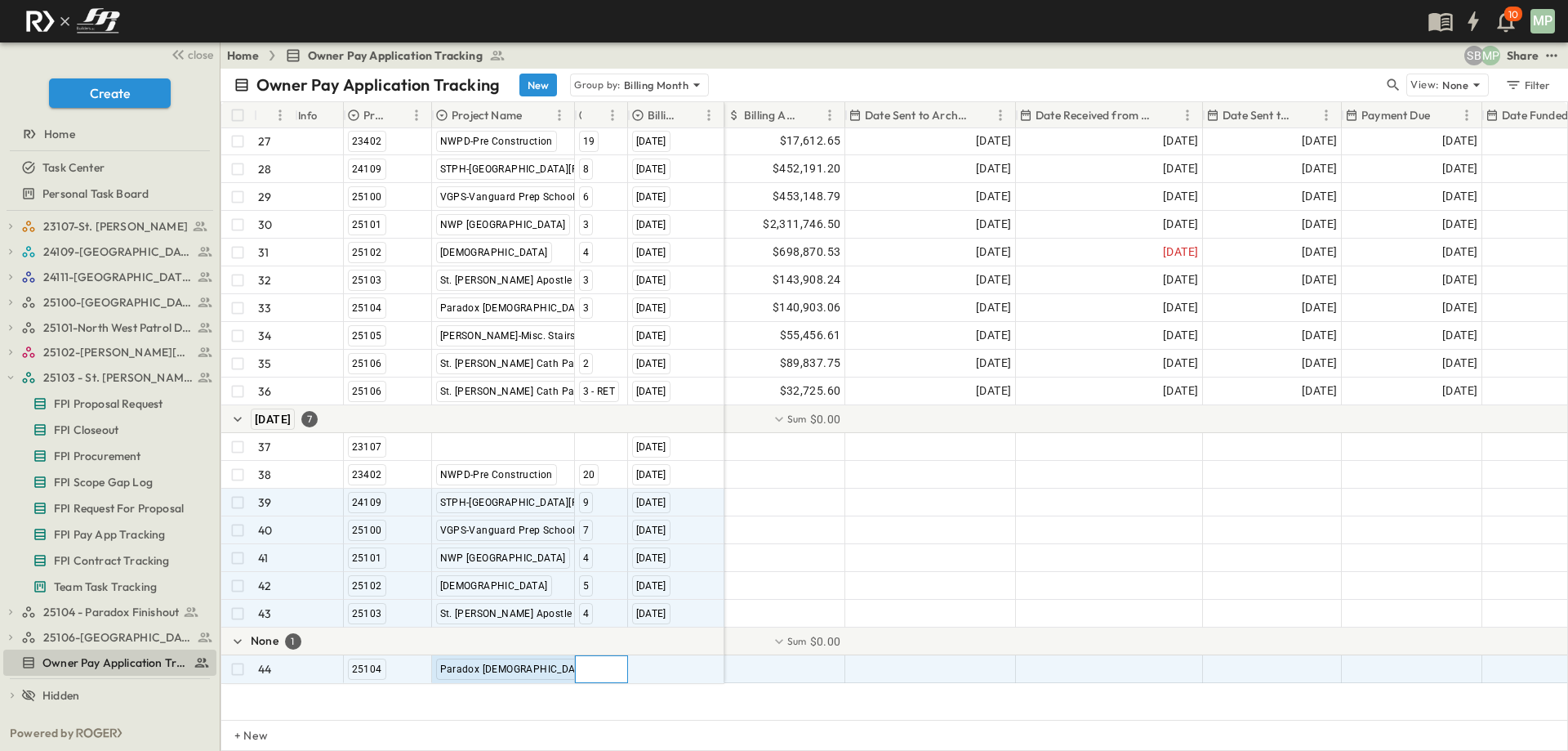
click at [600, 673] on div at bounding box center [601, 669] width 52 height 26
click at [584, 726] on span "4" at bounding box center [585, 739] width 6 height 13
click at [668, 669] on div at bounding box center [676, 669] width 95 height 26
type input "*"
click at [668, 602] on span "[DATE]" at bounding box center [651, 595] width 32 height 13
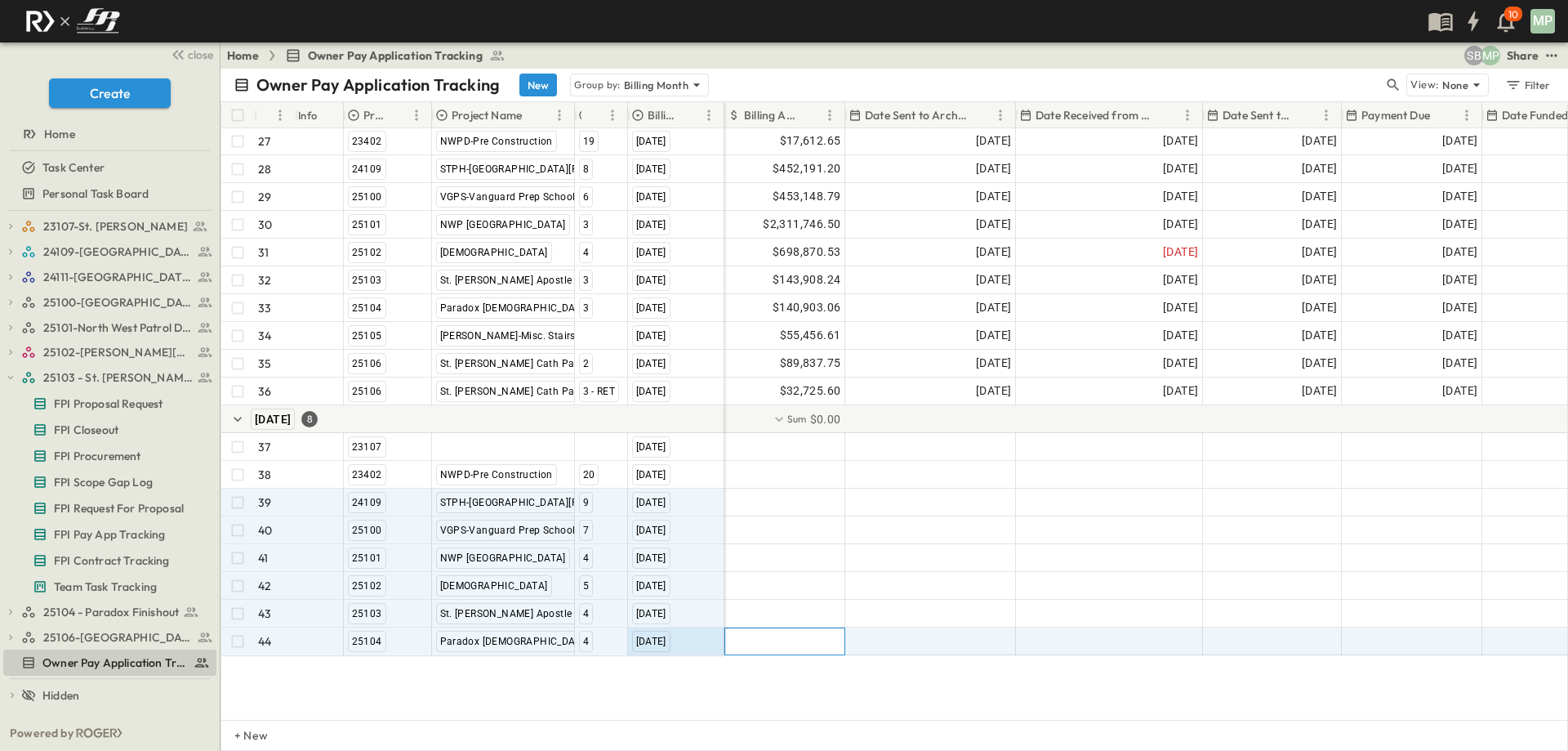
click at [773, 644] on div at bounding box center [785, 641] width 119 height 26
type input "*********"
